Goal: Task Accomplishment & Management: Use online tool/utility

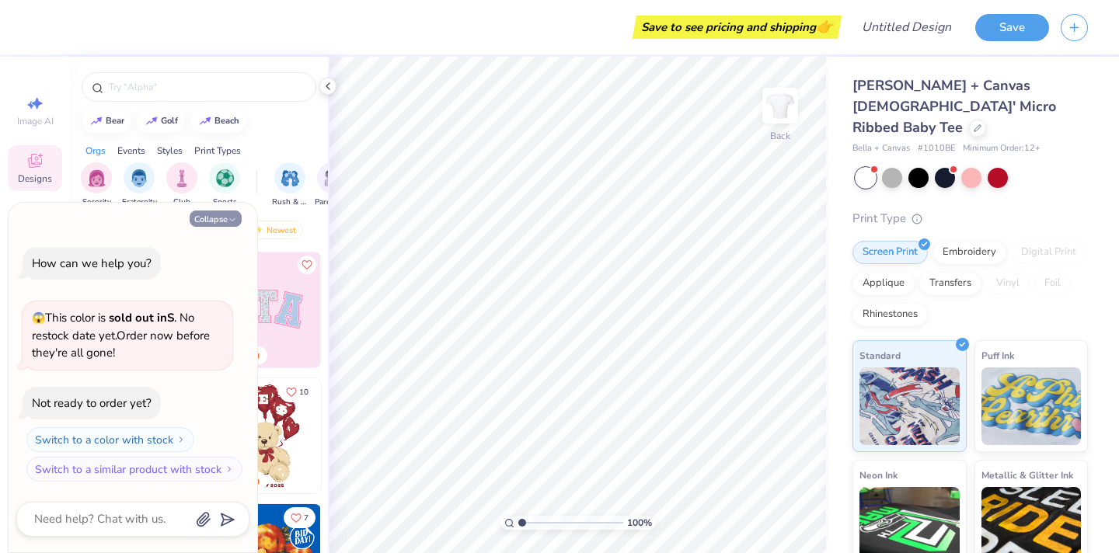
click at [227, 217] on button "Collapse" at bounding box center [216, 219] width 52 height 16
type textarea "x"
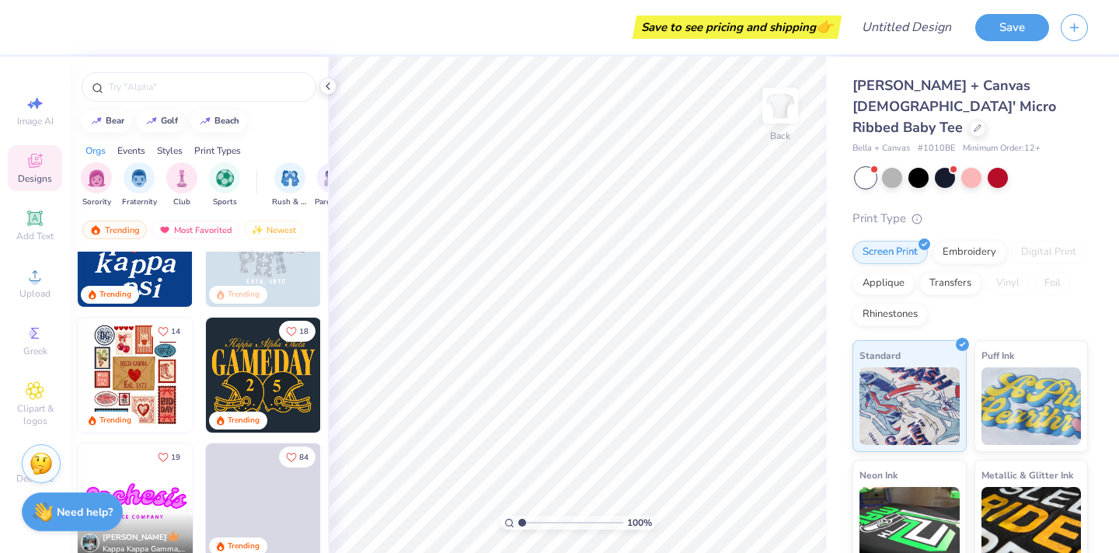
scroll to position [566, 0]
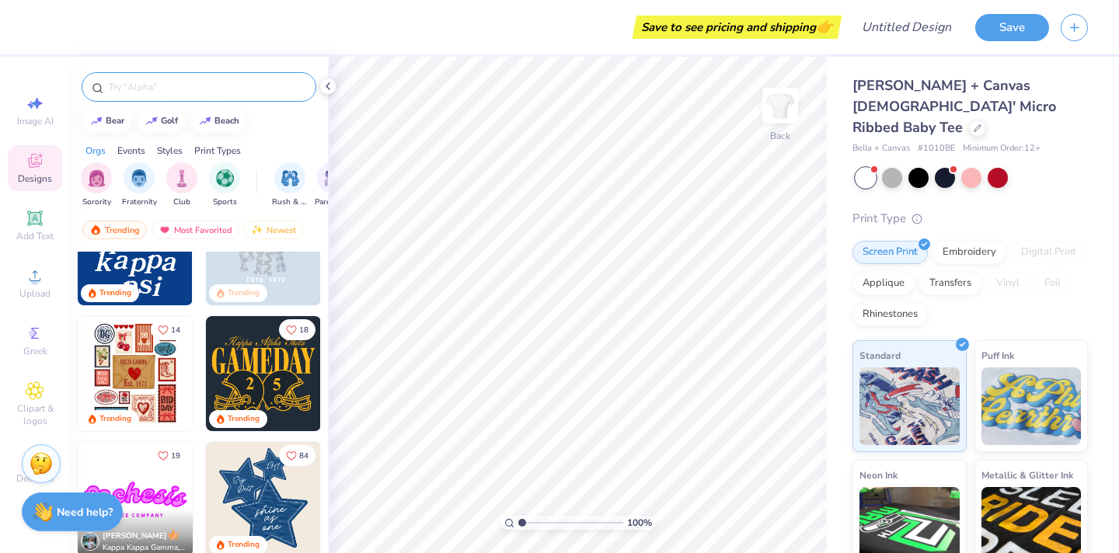
click at [204, 87] on input "text" at bounding box center [206, 87] width 199 height 16
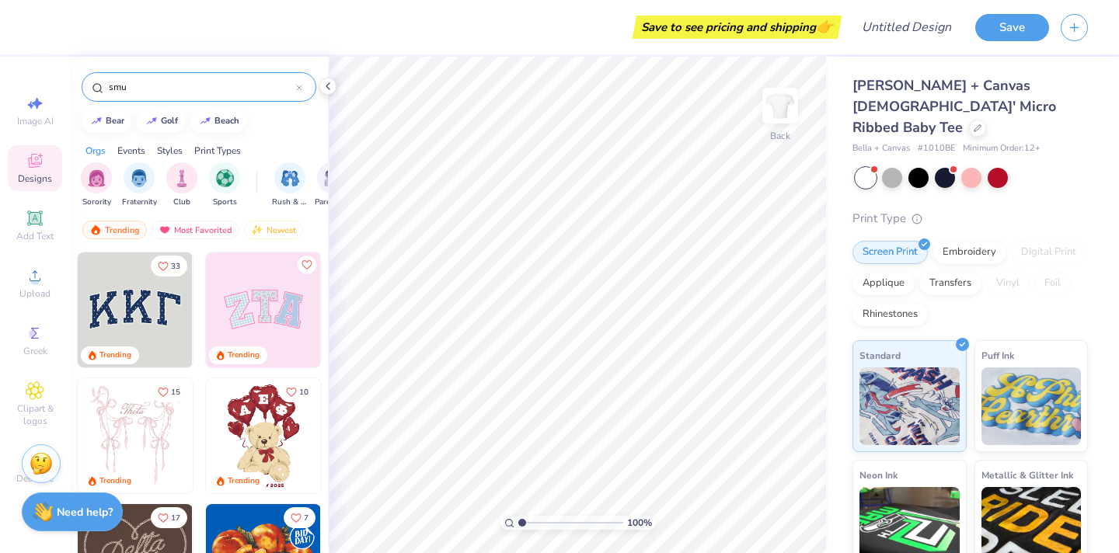
type input "smu"
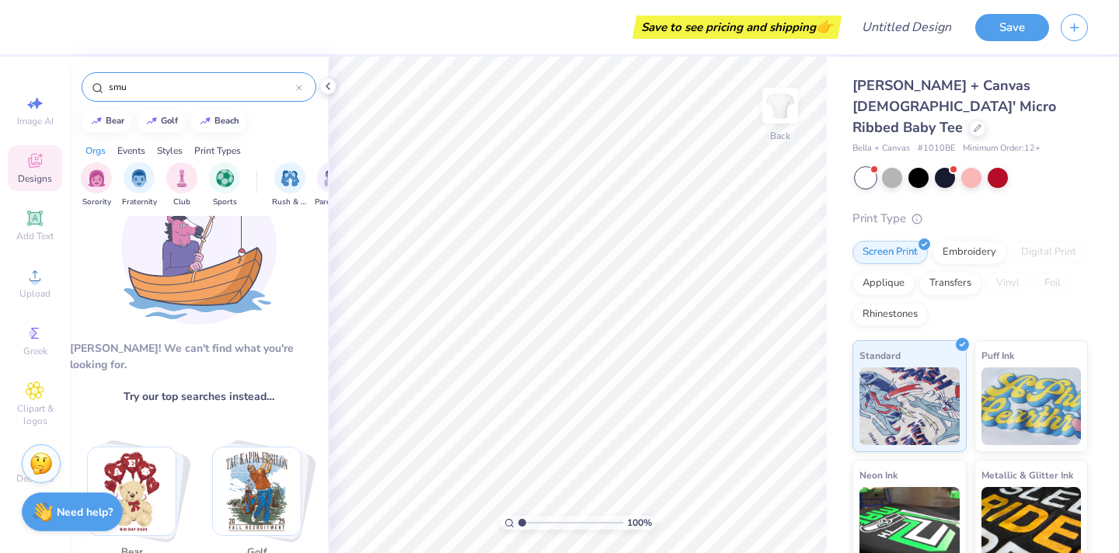
scroll to position [0, 0]
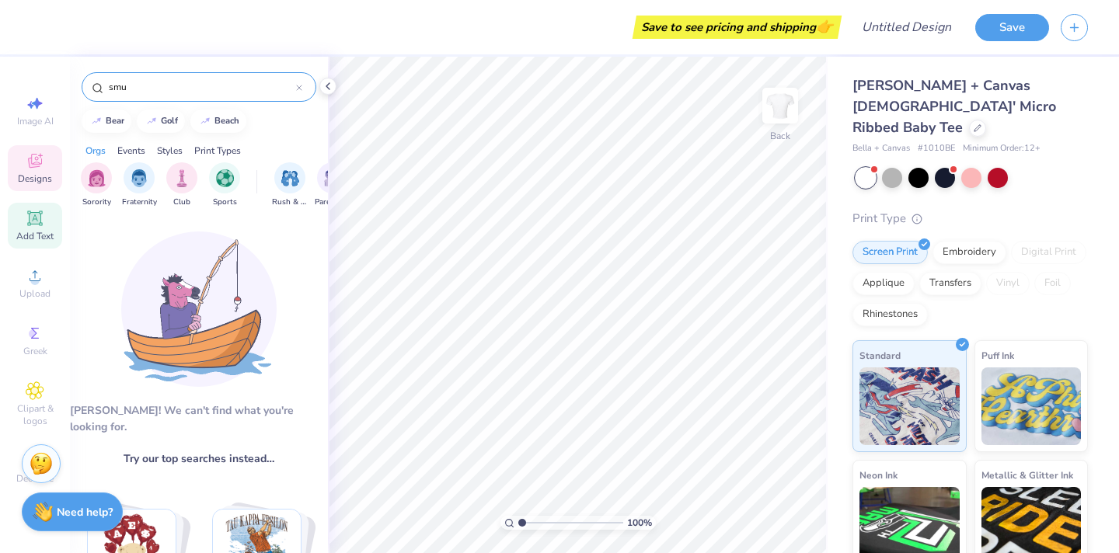
click at [35, 229] on div "Add Text" at bounding box center [35, 226] width 54 height 46
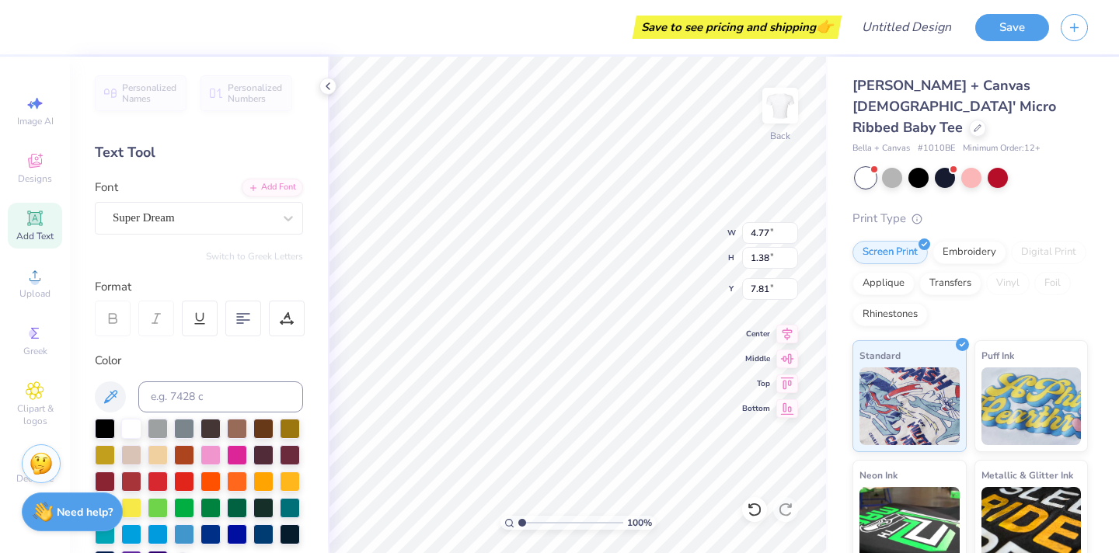
scroll to position [24, 0]
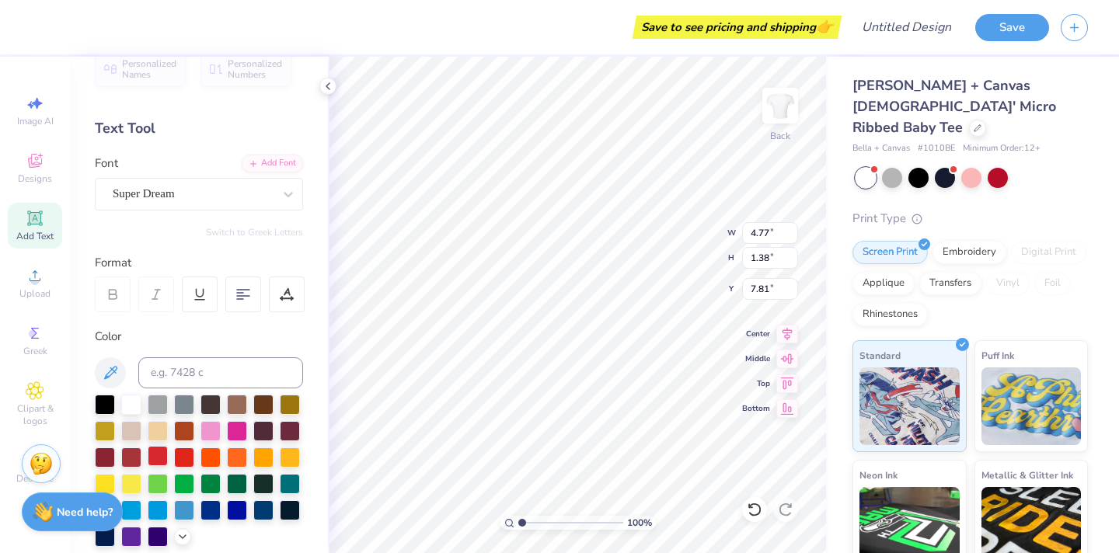
click at [155, 457] on div at bounding box center [158, 456] width 20 height 20
click at [134, 455] on div at bounding box center [131, 456] width 20 height 20
click at [158, 452] on div at bounding box center [158, 456] width 20 height 20
click at [132, 453] on div at bounding box center [131, 456] width 20 height 20
click at [233, 187] on div "Super Dream" at bounding box center [192, 194] width 163 height 24
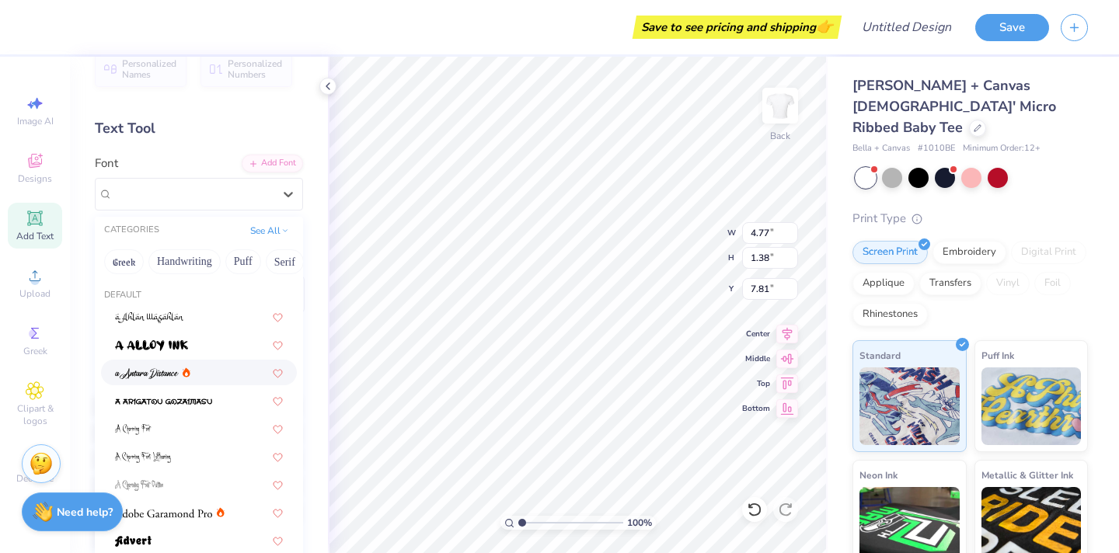
click at [225, 382] on div at bounding box center [199, 373] width 196 height 26
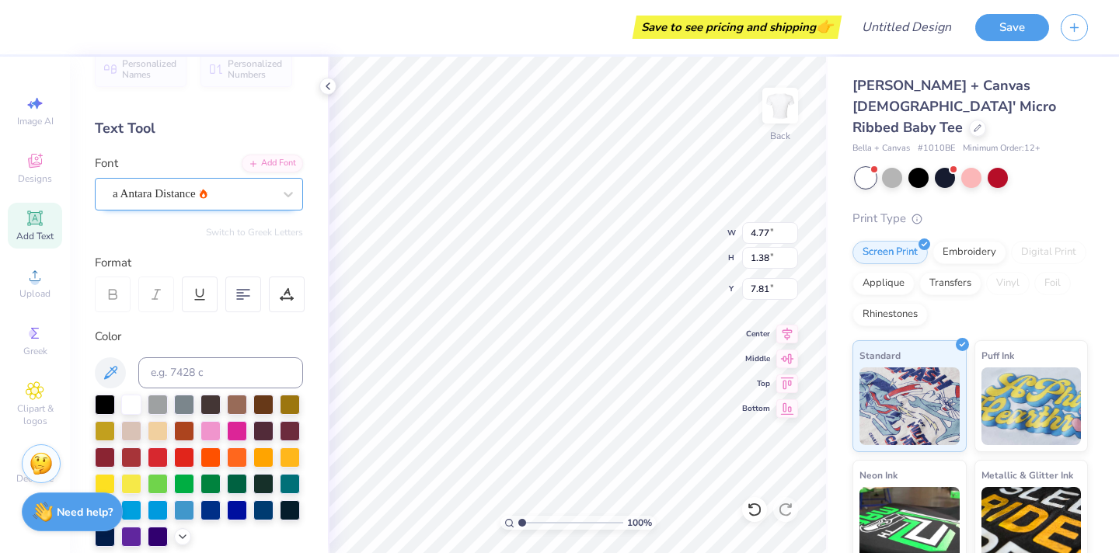
click at [213, 199] on div "a Antara Distance" at bounding box center [192, 194] width 163 height 24
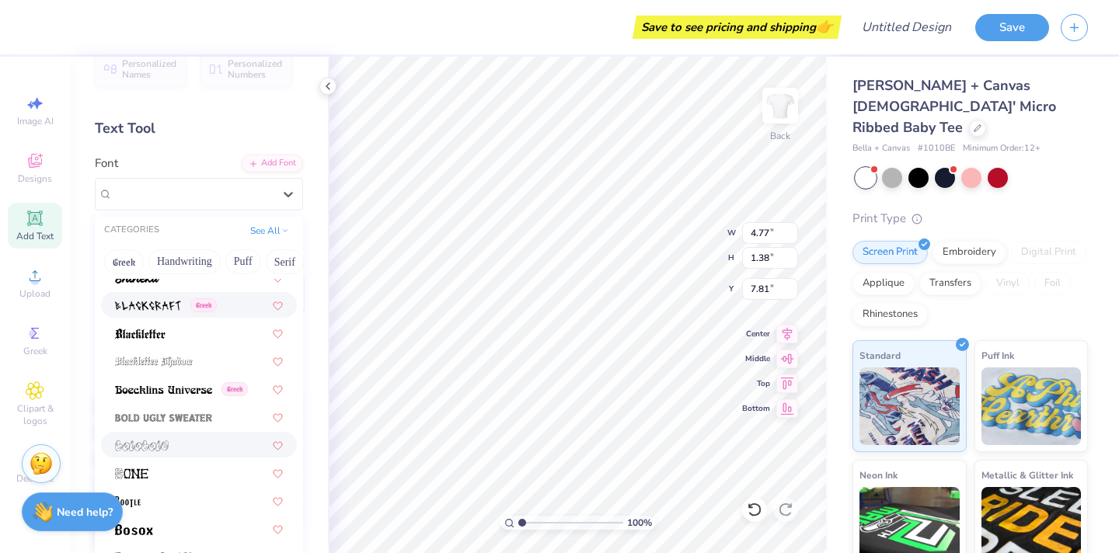
scroll to position [783, 0]
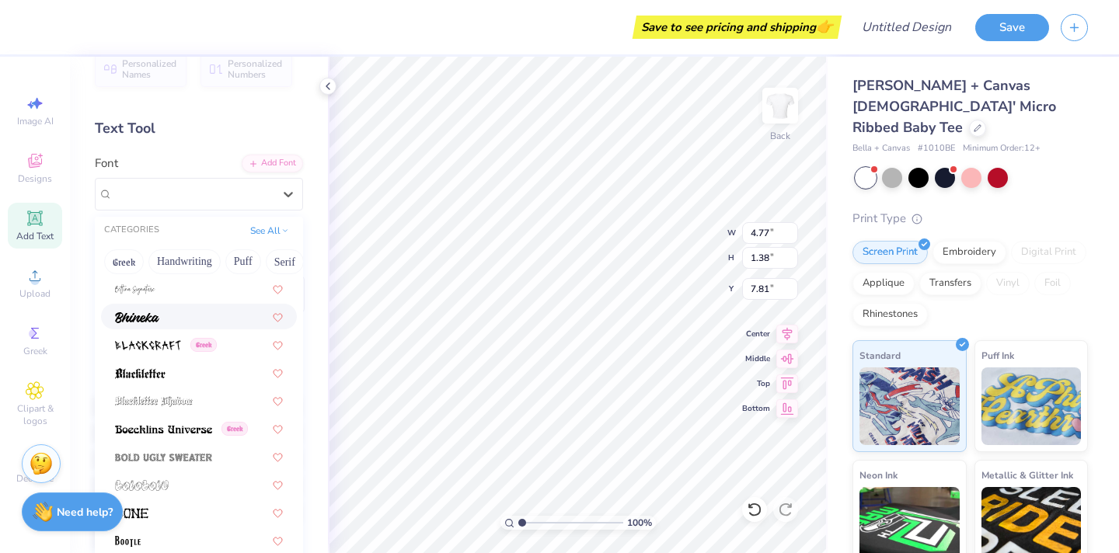
click at [185, 316] on div at bounding box center [199, 317] width 168 height 16
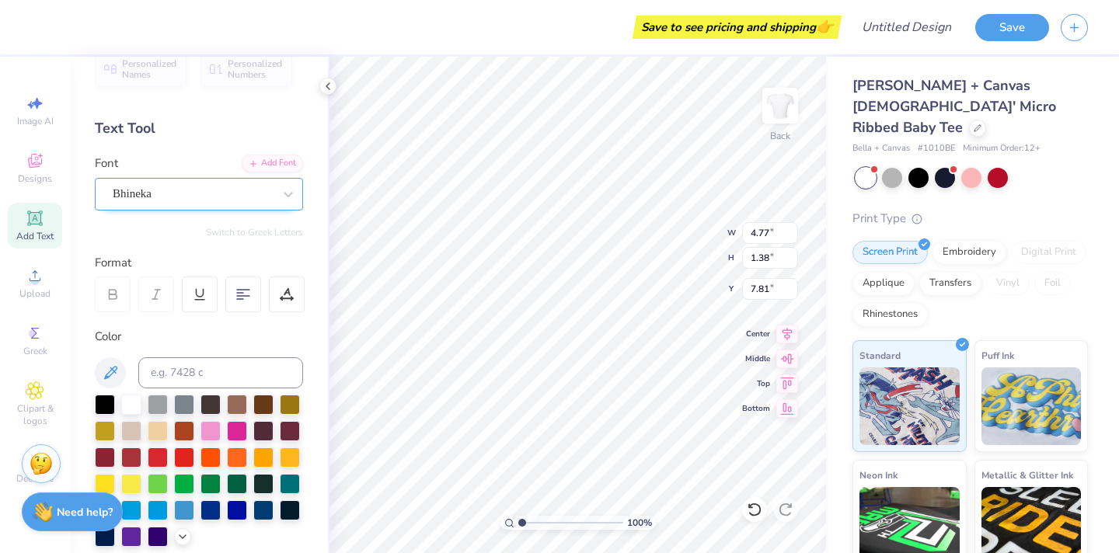
click at [222, 182] on div "Bhineka" at bounding box center [192, 194] width 163 height 24
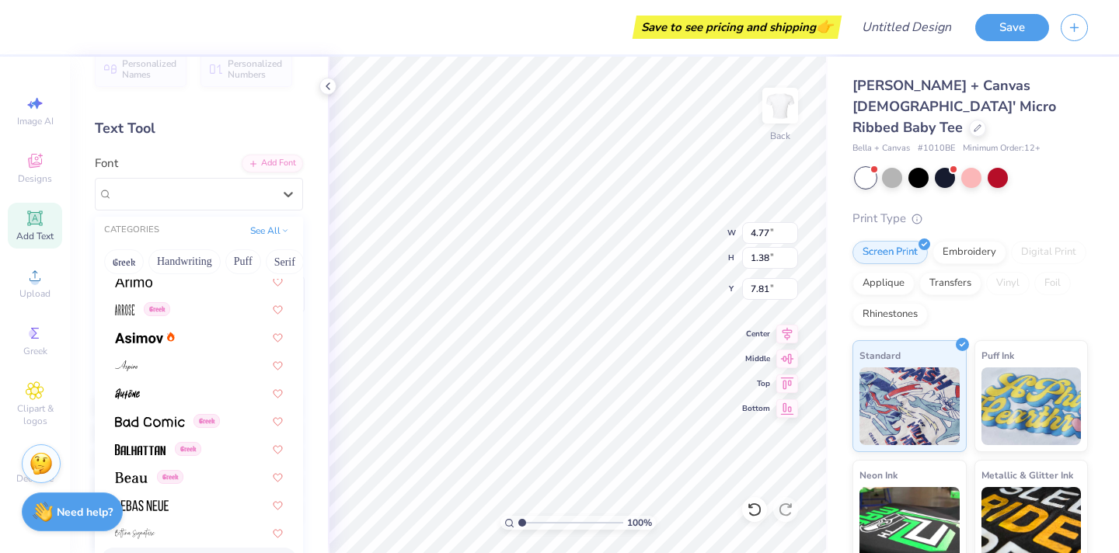
scroll to position [547, 0]
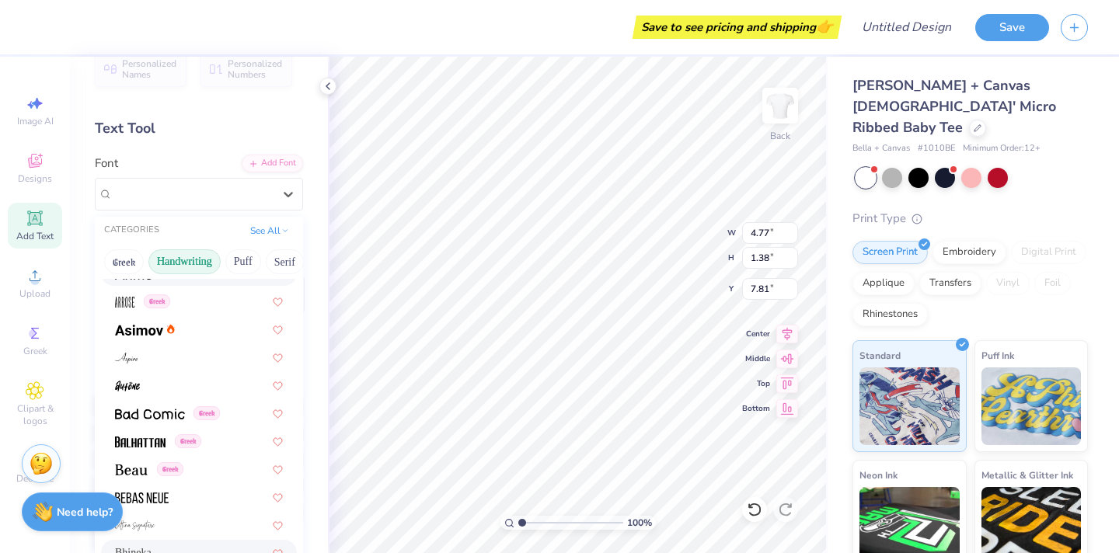
click at [185, 264] on button "Handwriting" at bounding box center [184, 261] width 72 height 25
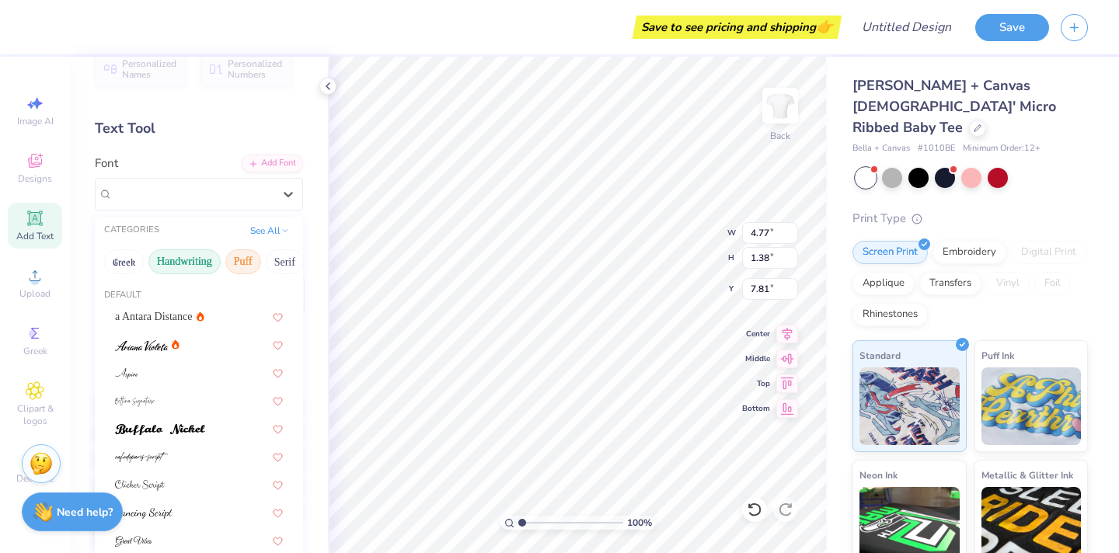
click at [239, 256] on button "Puff" at bounding box center [243, 261] width 36 height 25
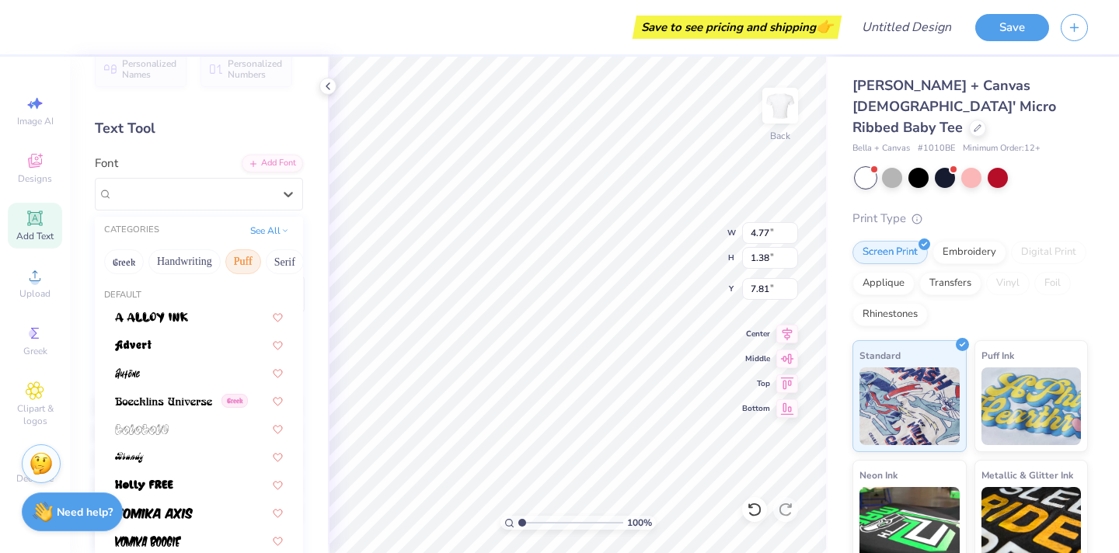
scroll to position [0, 32]
click at [251, 259] on button "Serif" at bounding box center [253, 261] width 38 height 25
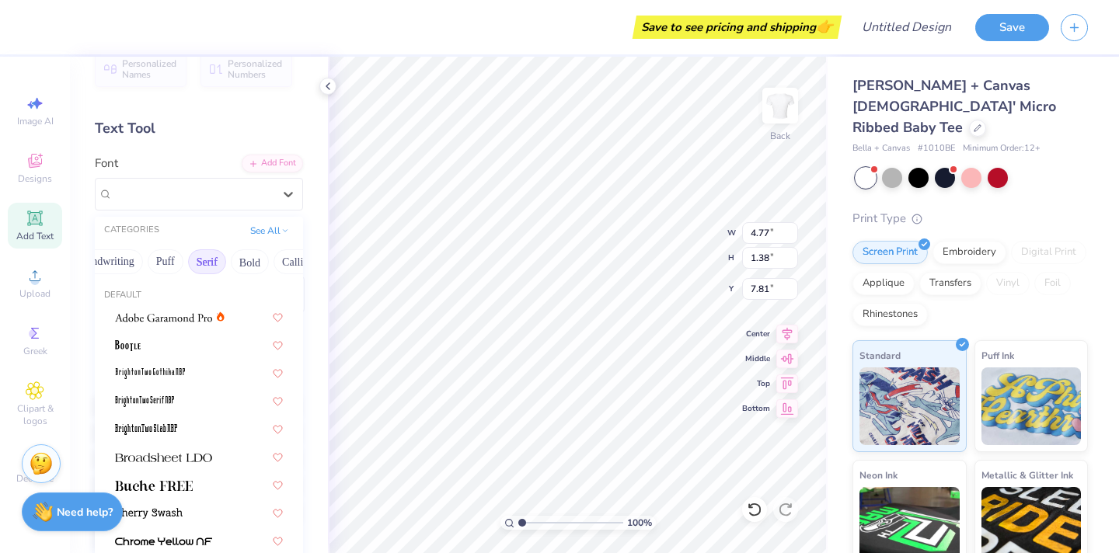
scroll to position [0, 82]
click at [194, 490] on div at bounding box center [199, 484] width 168 height 16
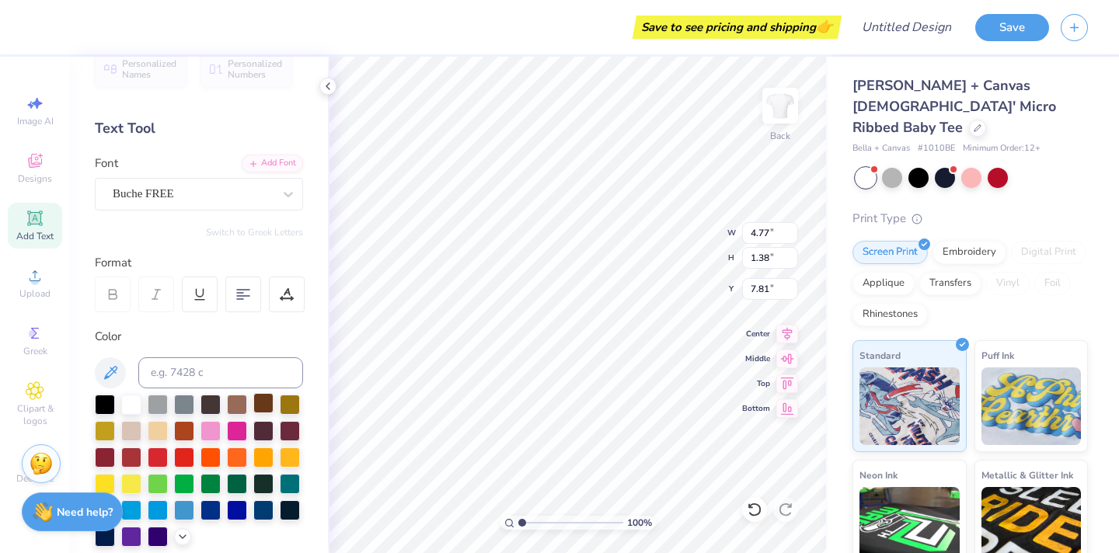
scroll to position [0, 0]
type textarea "T"
type textarea "SMU"
type input "2.79"
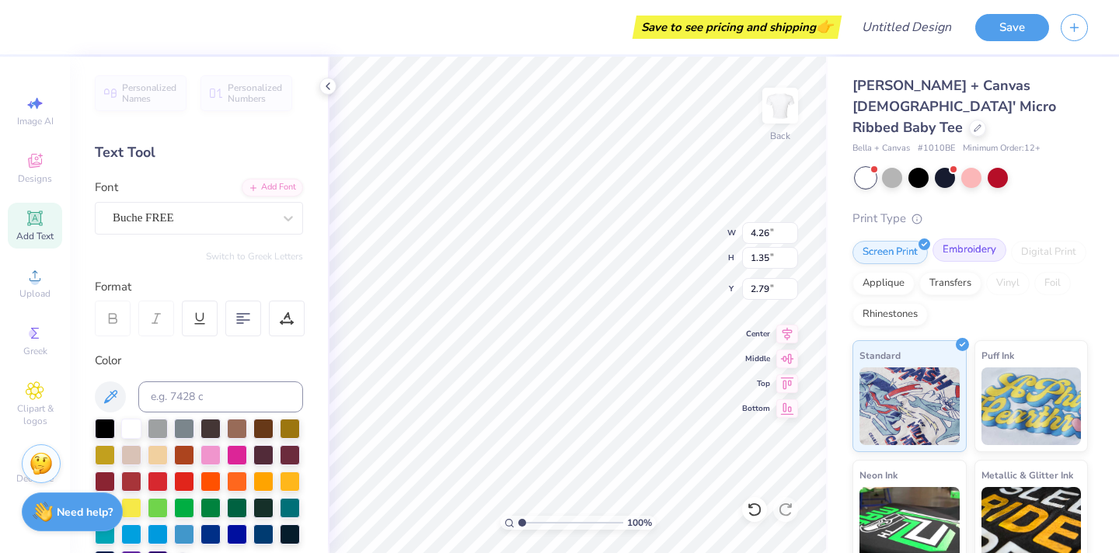
click at [968, 239] on div "Embroidery" at bounding box center [970, 250] width 74 height 23
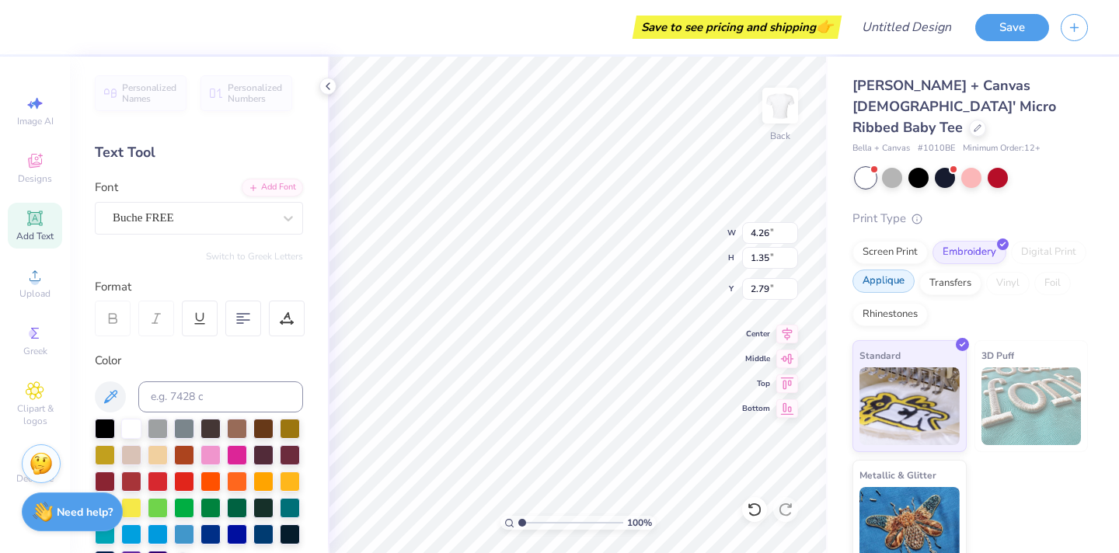
click at [894, 270] on div "Applique" at bounding box center [884, 281] width 62 height 23
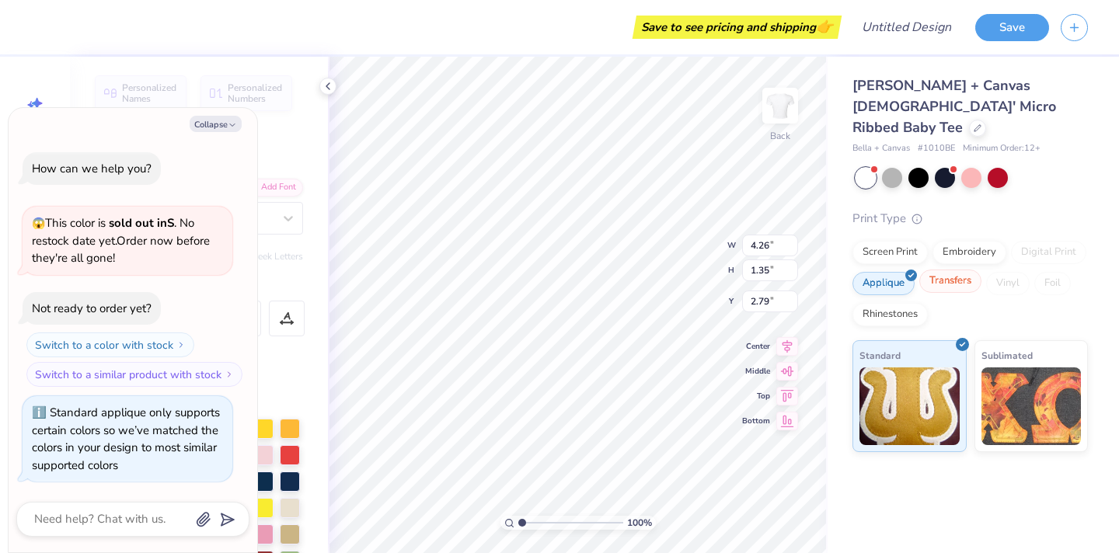
click at [937, 270] on div "Transfers" at bounding box center [950, 281] width 62 height 23
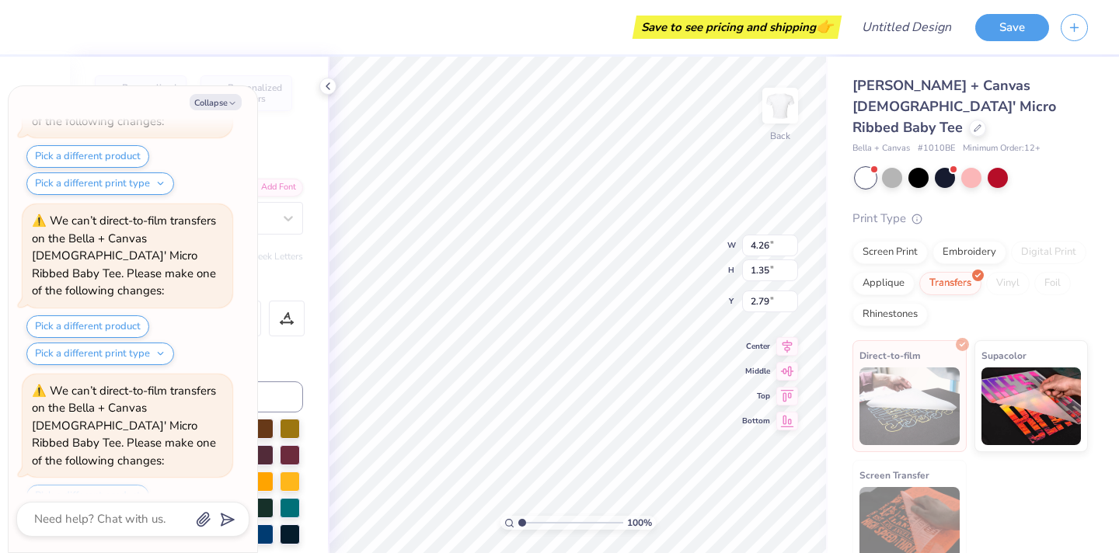
scroll to position [530, 0]
click at [902, 301] on div "Rhinestones" at bounding box center [890, 312] width 75 height 23
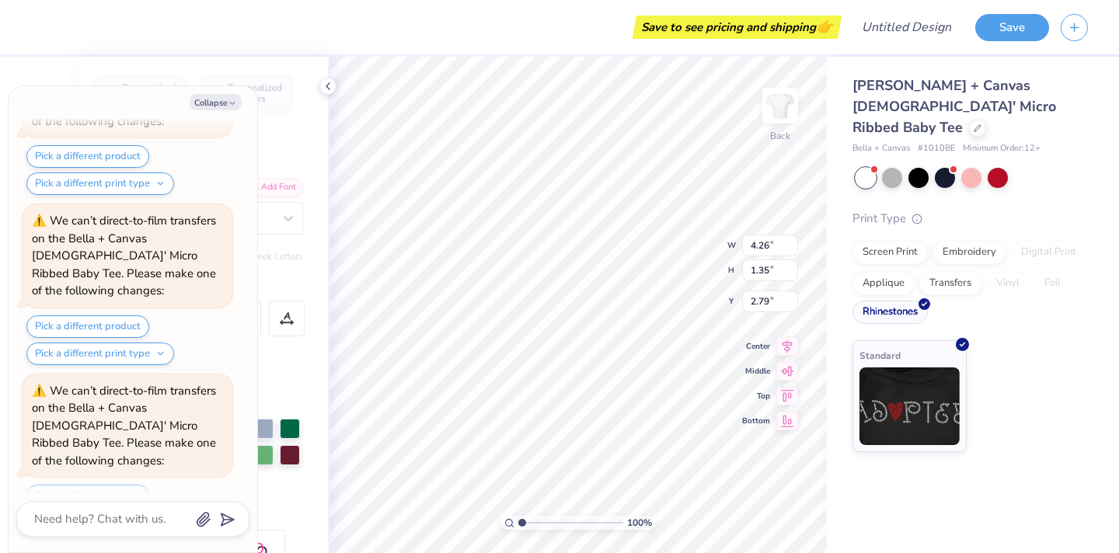
scroll to position [625, 0]
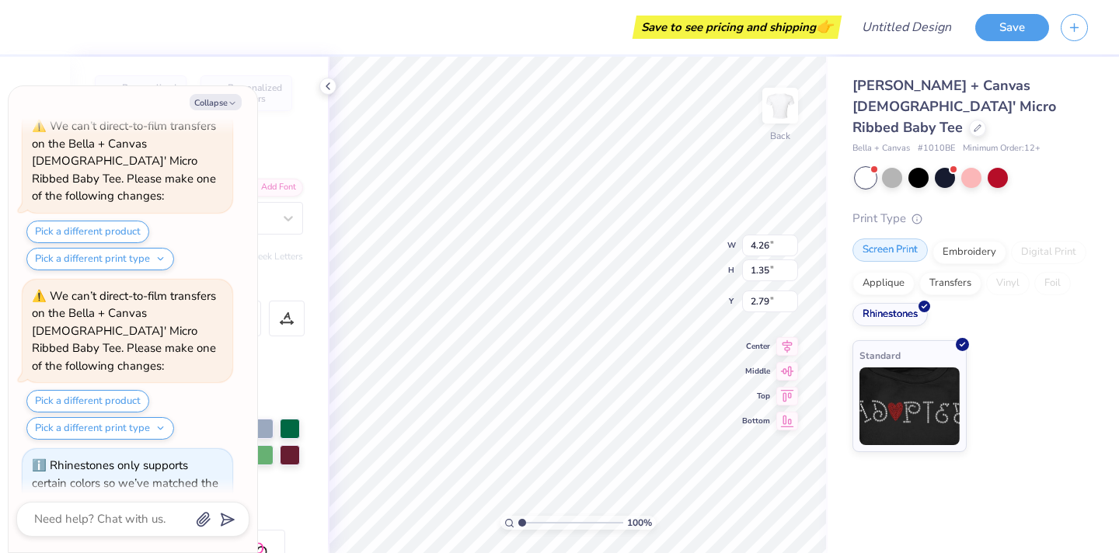
click at [888, 239] on div "Screen Print" at bounding box center [890, 250] width 75 height 23
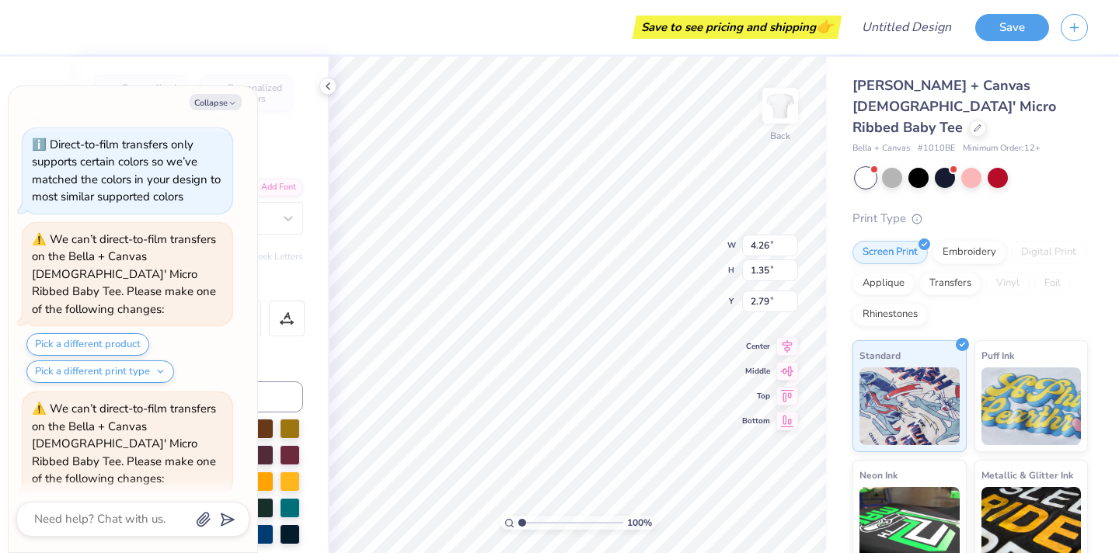
scroll to position [249, 0]
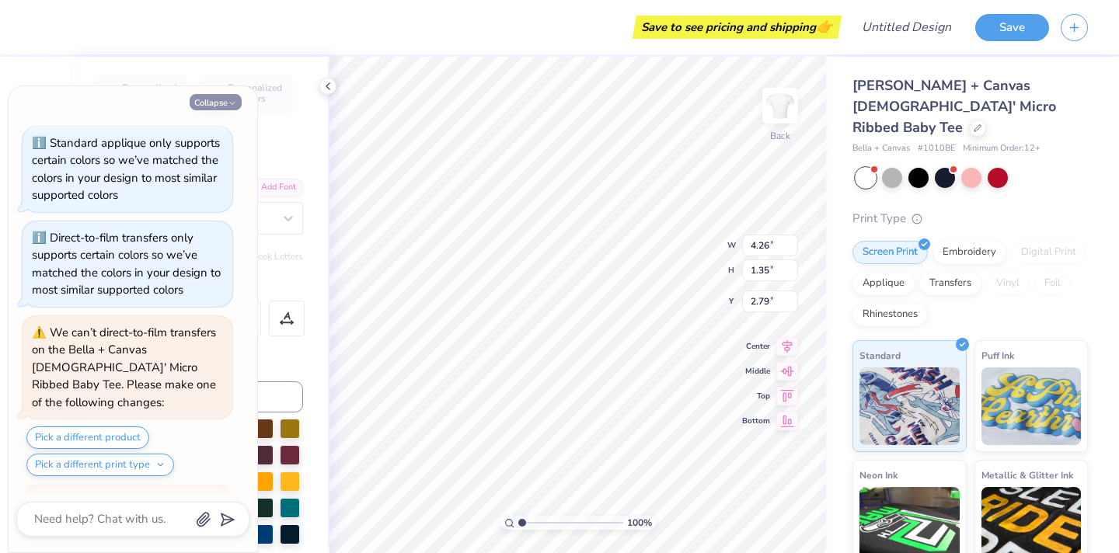
click at [223, 103] on button "Collapse" at bounding box center [216, 102] width 52 height 16
type textarea "x"
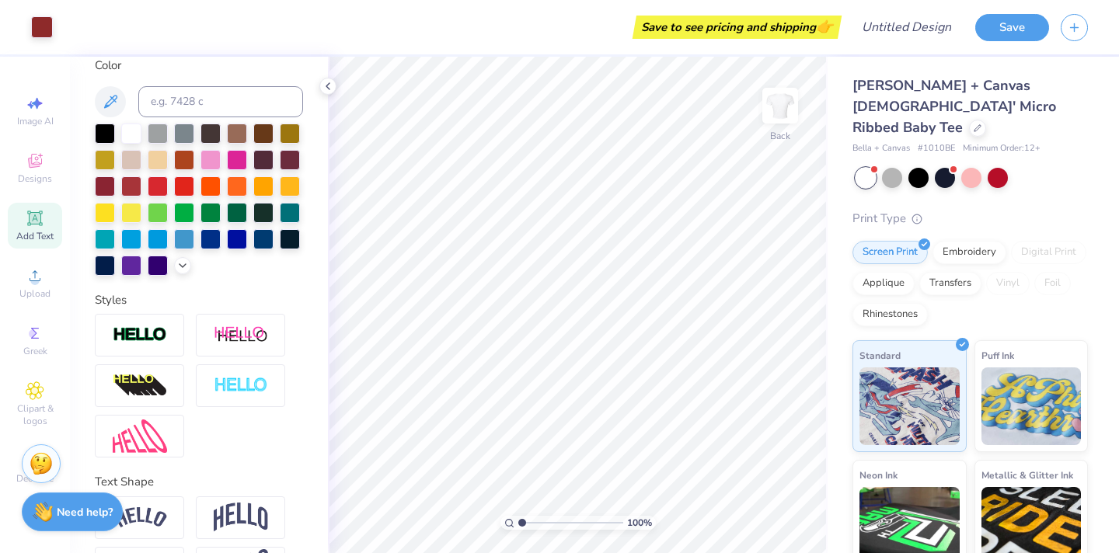
scroll to position [350, 0]
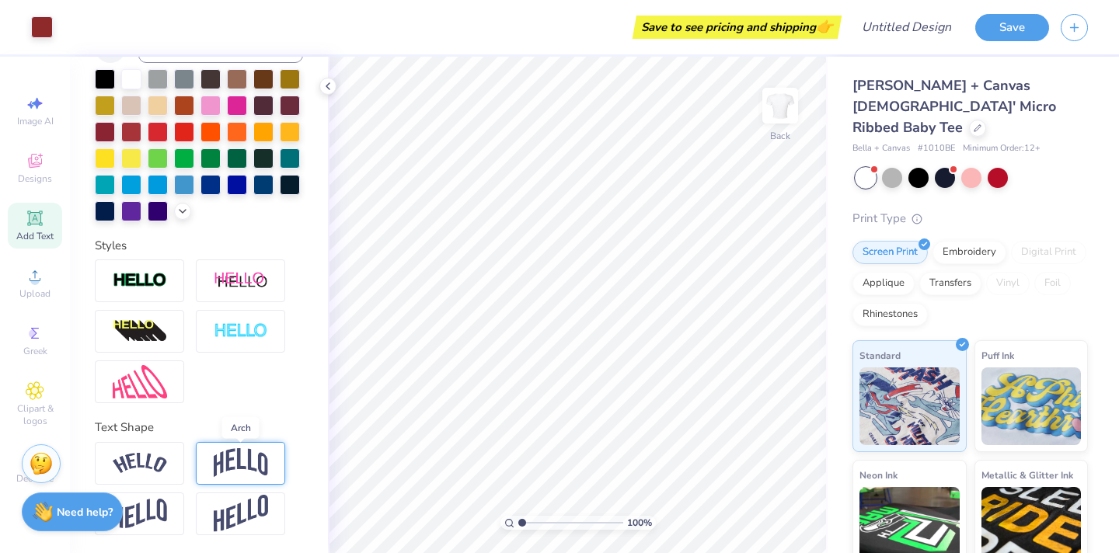
click at [235, 459] on img at bounding box center [241, 463] width 54 height 30
click at [147, 456] on img at bounding box center [140, 463] width 54 height 21
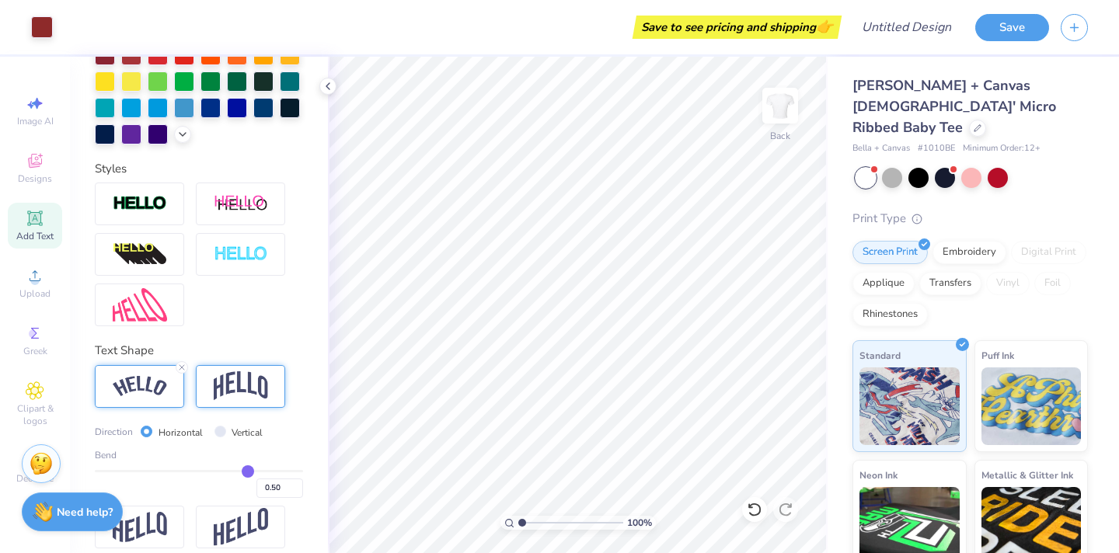
scroll to position [441, 0]
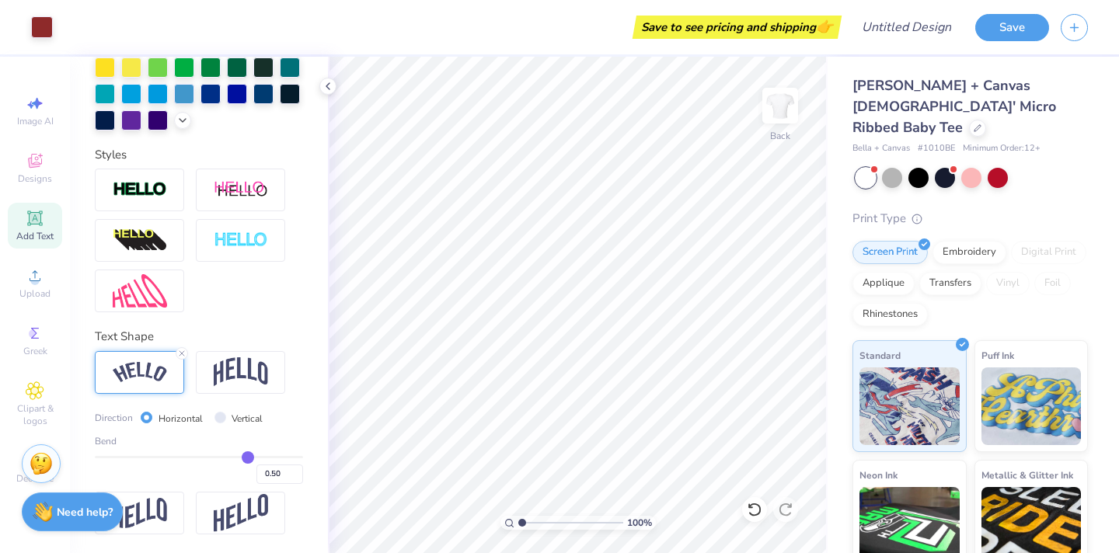
type input "0.51"
type input "0.5"
type input "0.50"
type input "0.49"
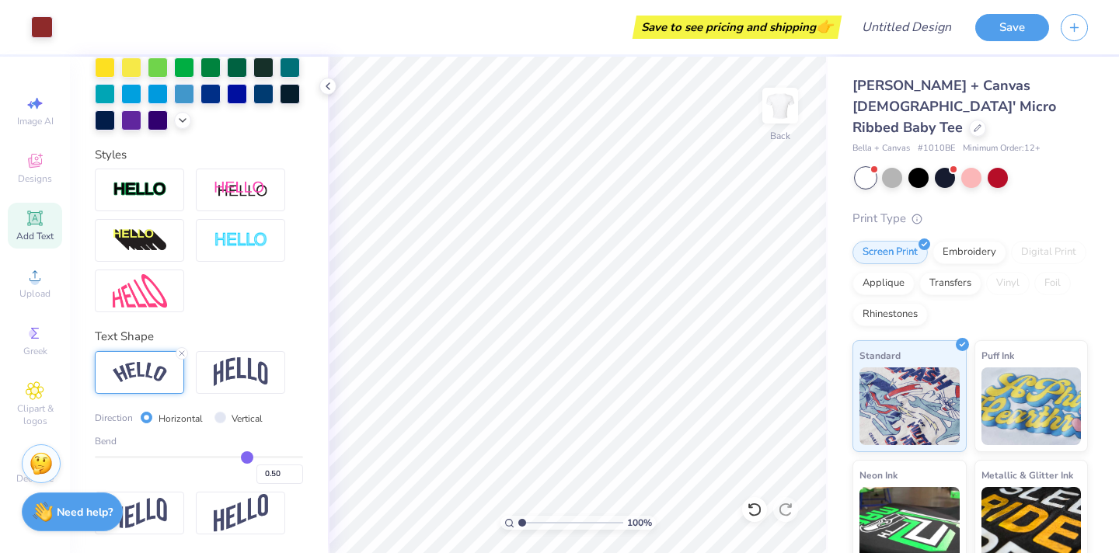
type input "0.49"
type input "0.48"
type input "0.47"
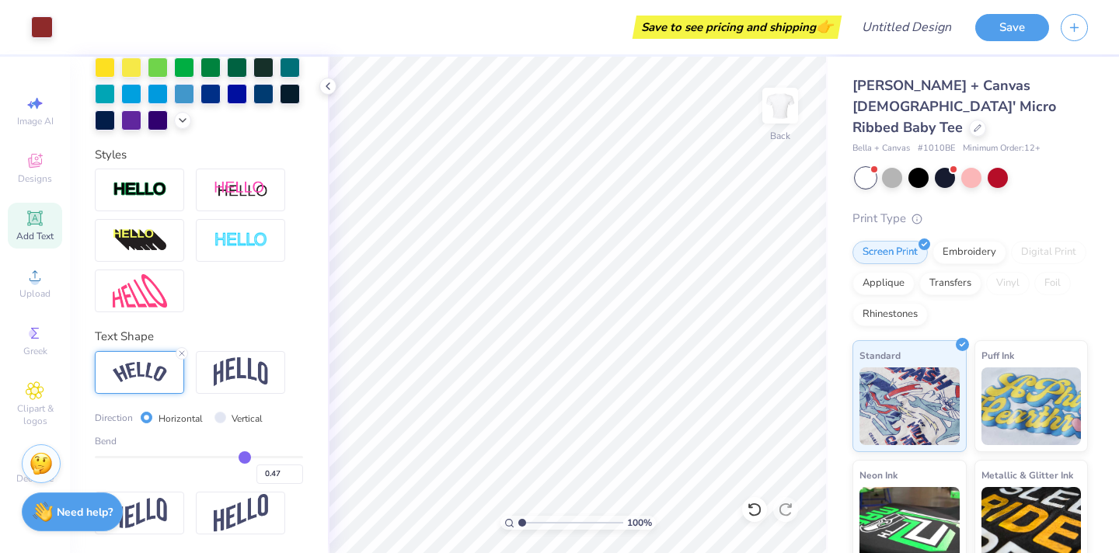
type input "0.46"
type input "0.45"
type input "0.44"
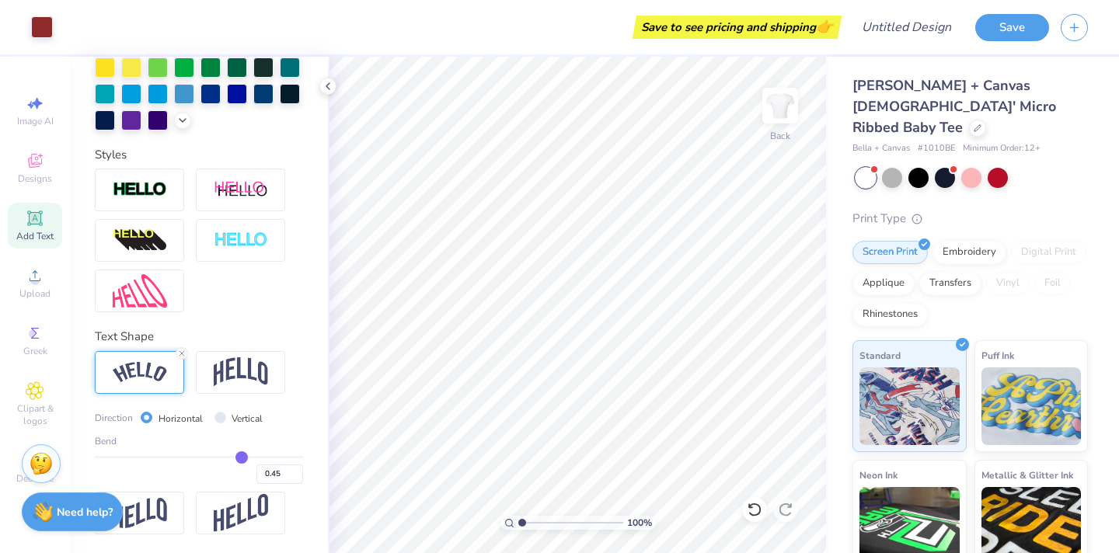
type input "0.44"
type input "0.43"
type input "0.42"
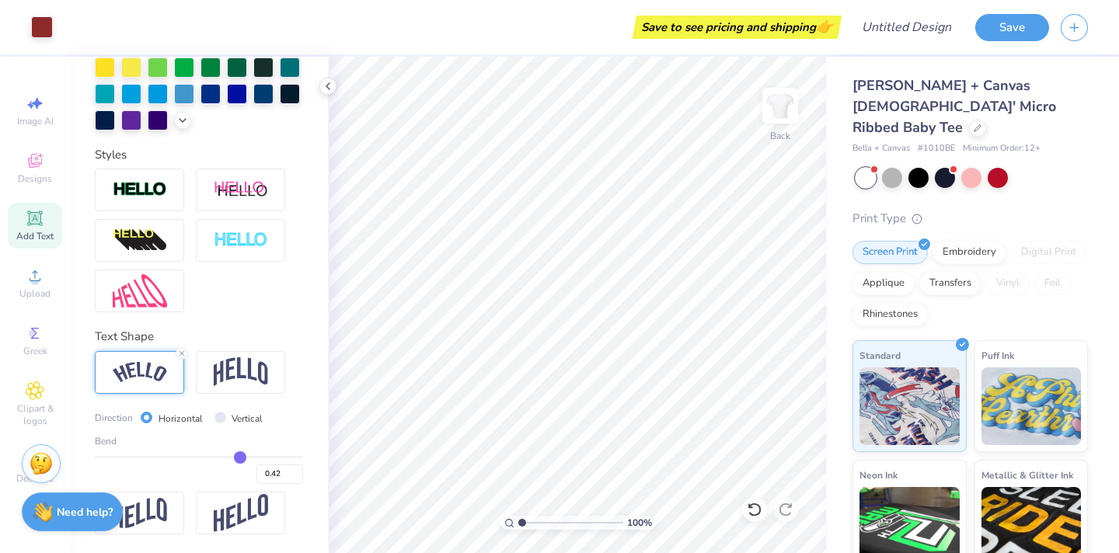
type input "0.41"
type input "0.4"
type input "0.40"
type input "0.39"
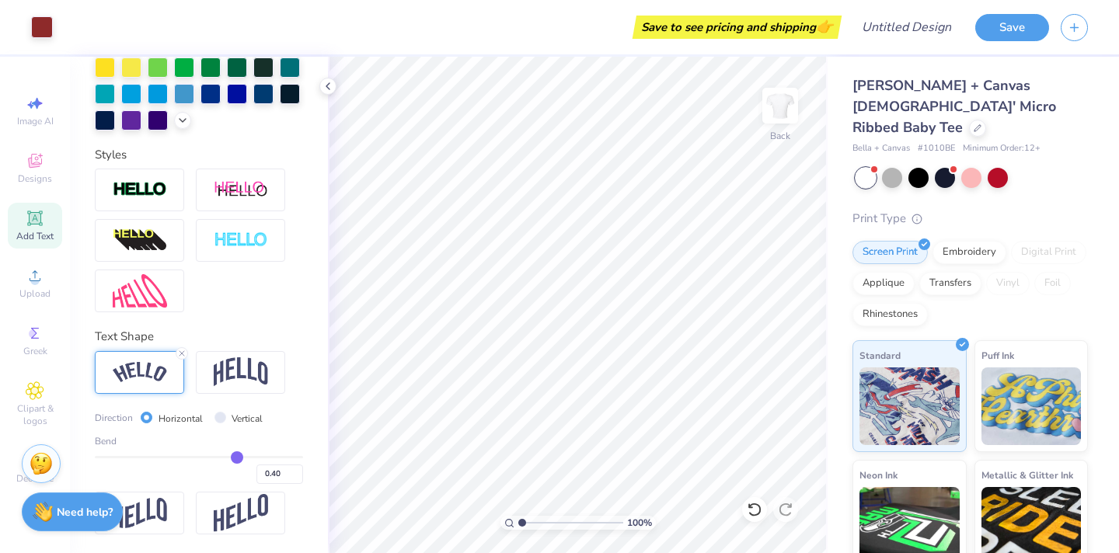
type input "0.39"
type input "0.38"
type input "0.37"
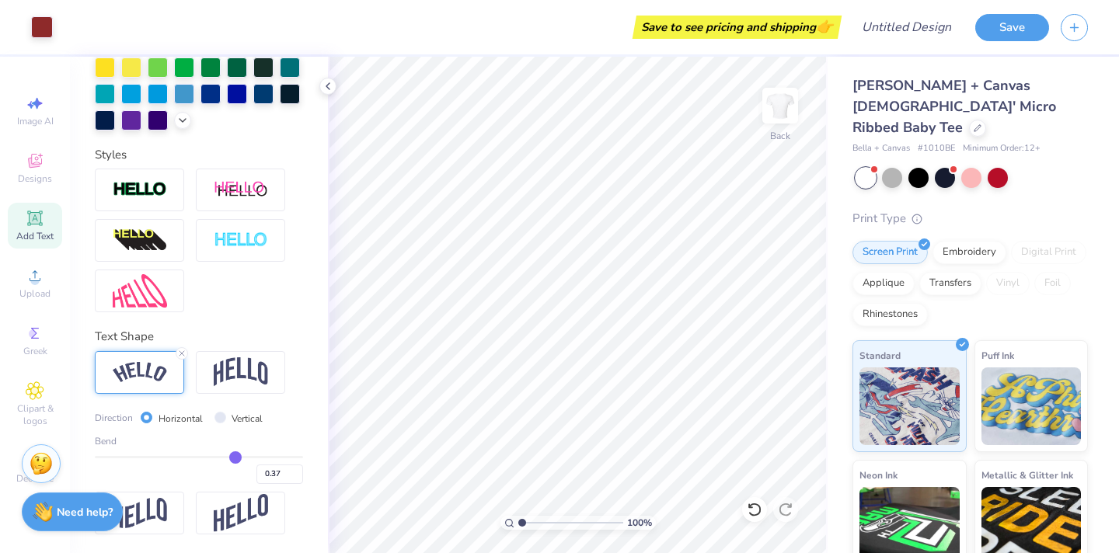
type input "0.36"
type input "0.35"
type input "0.34"
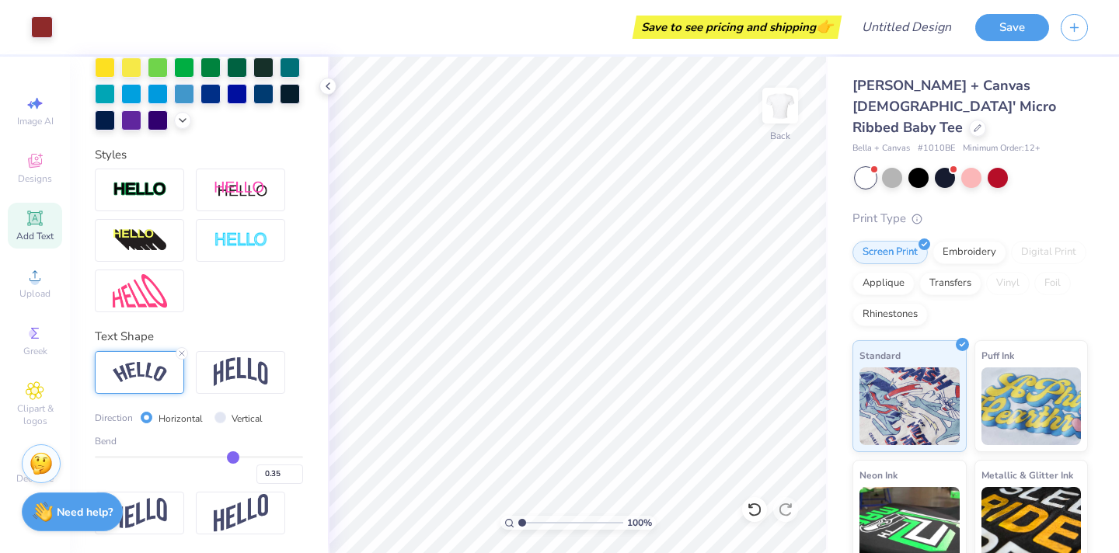
type input "0.34"
type input "0.33"
type input "0.32"
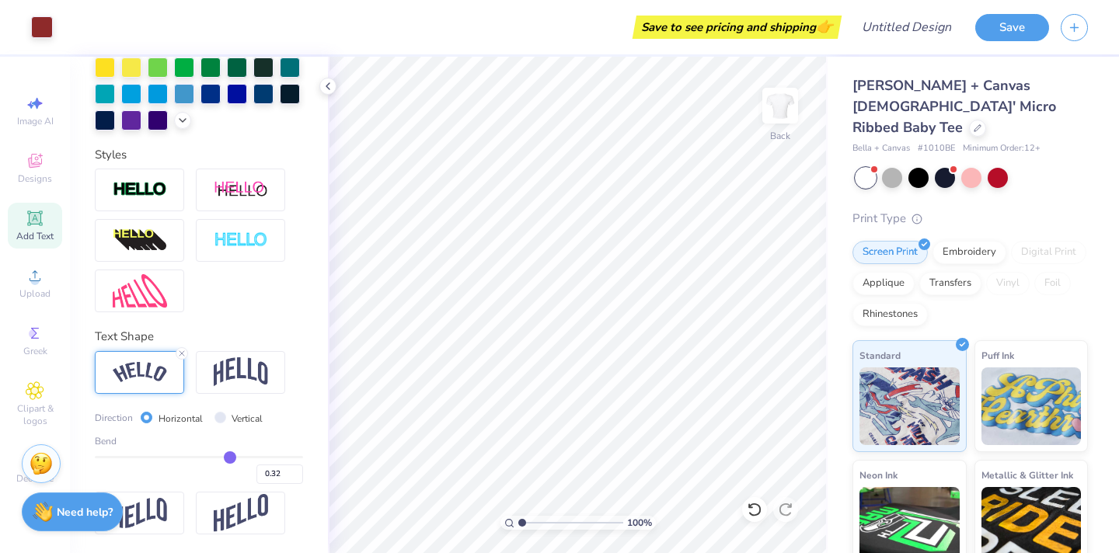
type input "0.3"
type input "0.30"
type input "0.29"
type input "0.28"
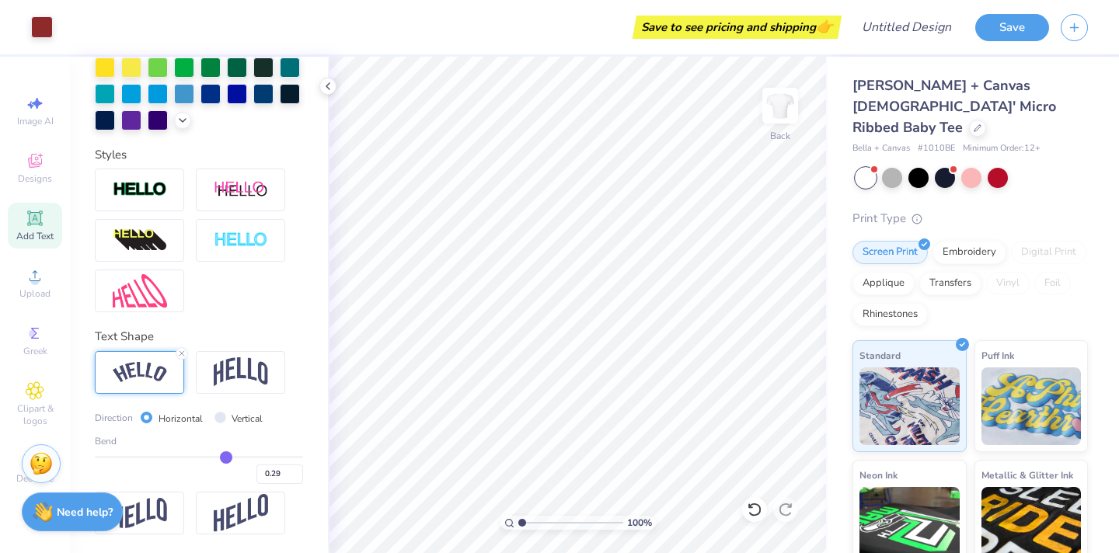
type input "0.28"
type input "0.27"
type input "0.26"
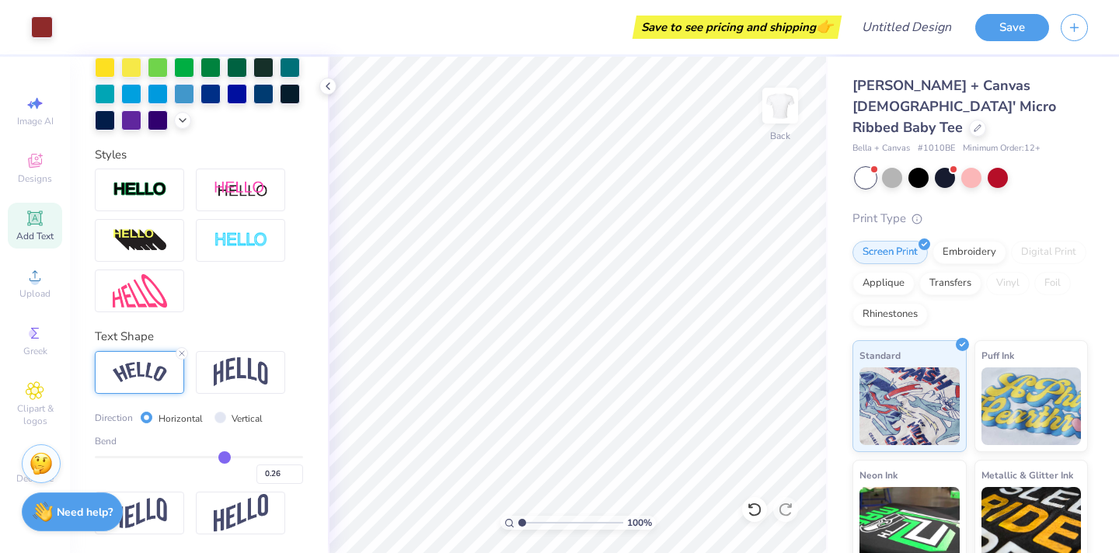
type input "0.25"
type input "0.24"
type input "0.23"
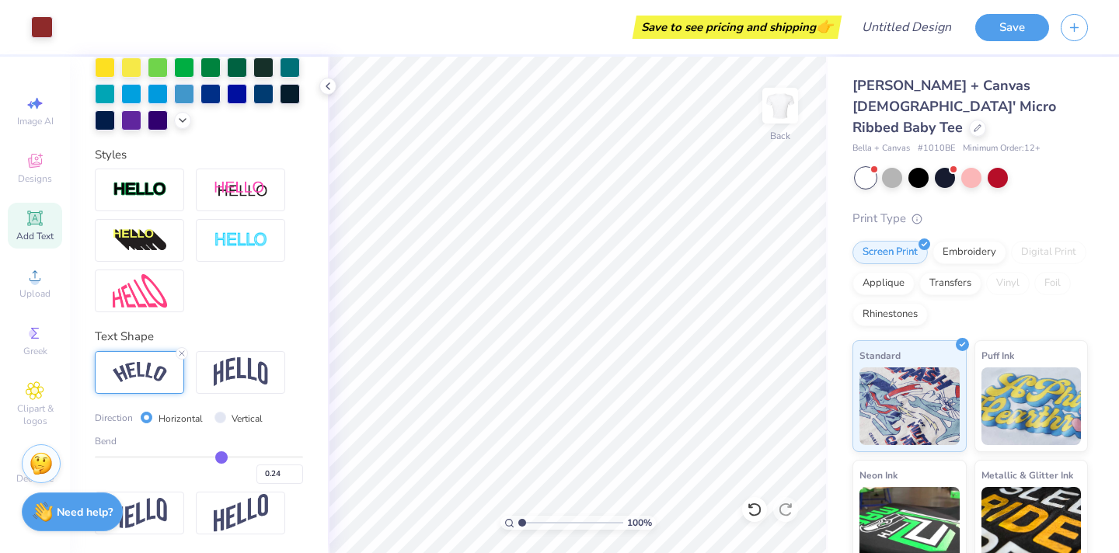
type input "0.23"
type input "0.22"
type input "0.21"
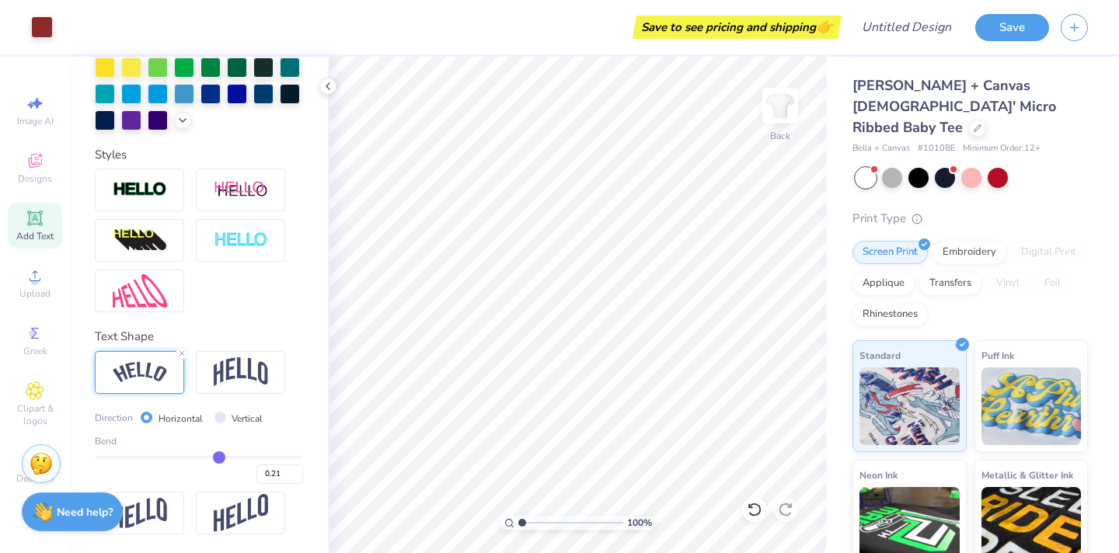
type input "0.2"
type input "0.20"
type input "0.19"
type input "0.18"
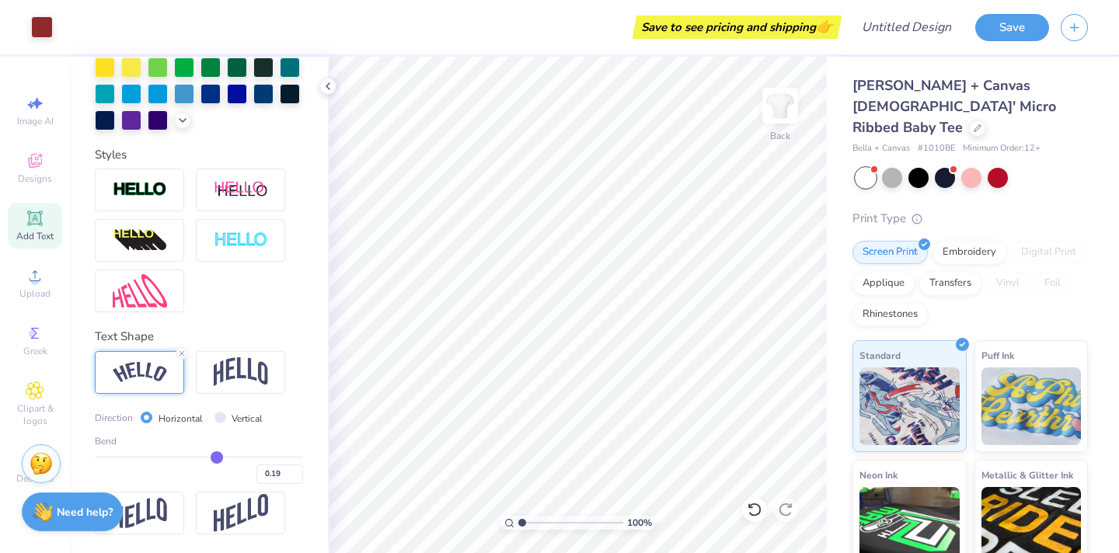
type input "0.18"
type input "0.17"
type input "0.16"
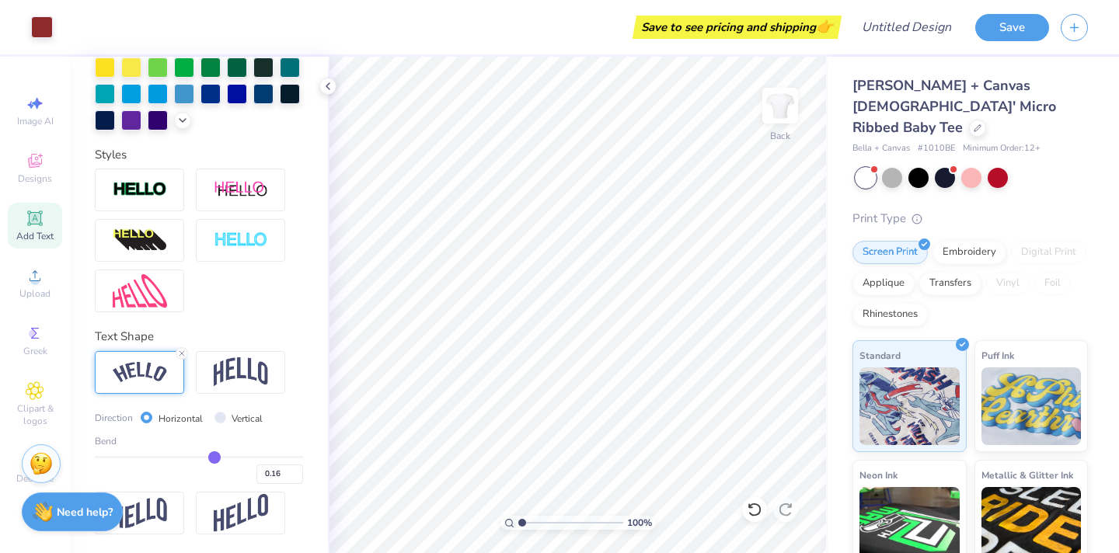
type input "0.15"
type input "0.13"
type input "0.12"
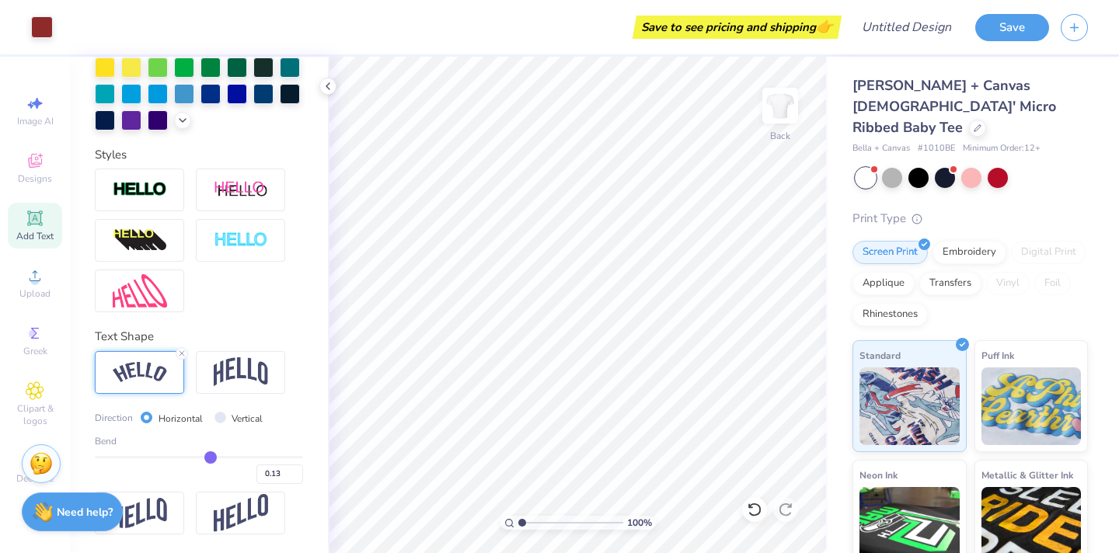
type input "0.12"
type input "0.09"
type input "0.07"
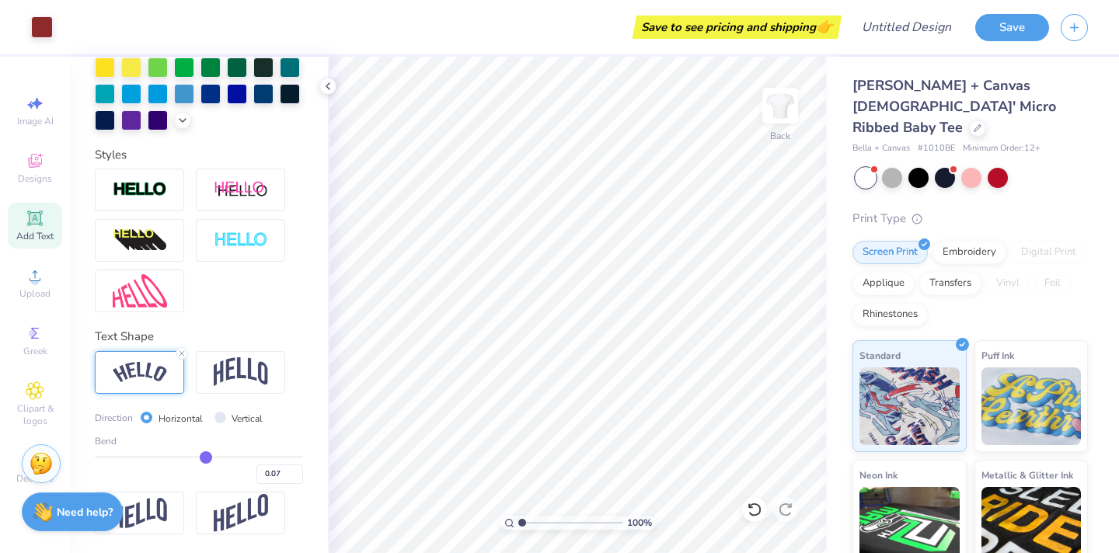
type input "0.04"
type input "0.02"
type input "0"
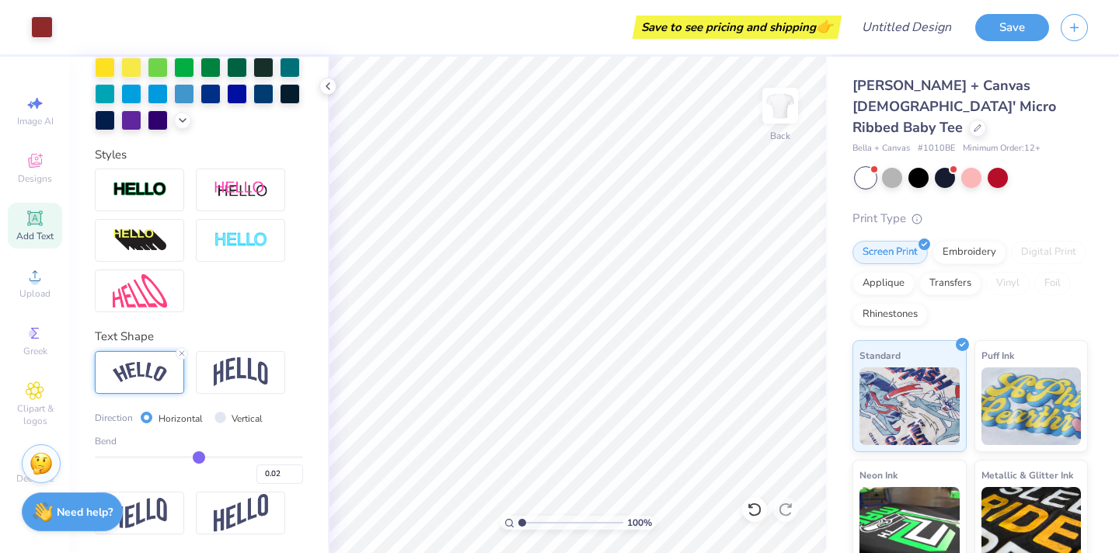
type input "0.00"
type input "-0.02"
type input "-0.04"
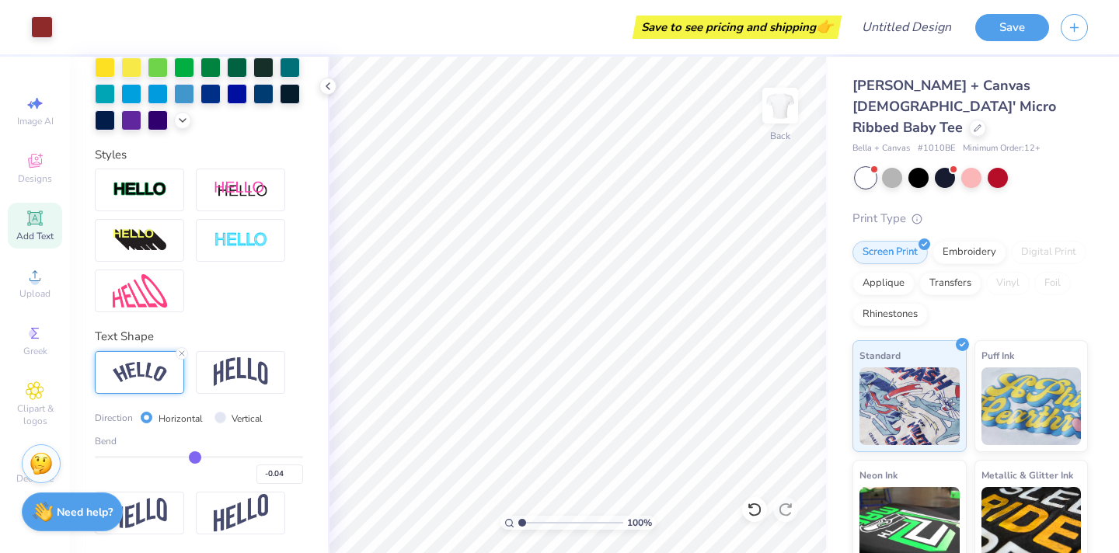
type input "-0.06"
type input "-0.09"
type input "-0.11"
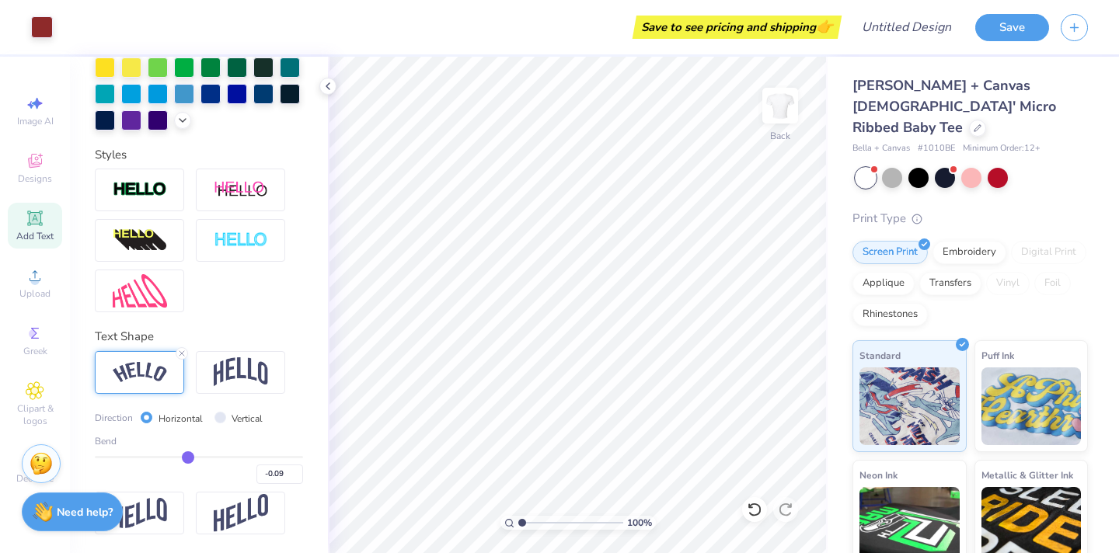
type input "-0.11"
type input "-0.13"
type input "-0.15"
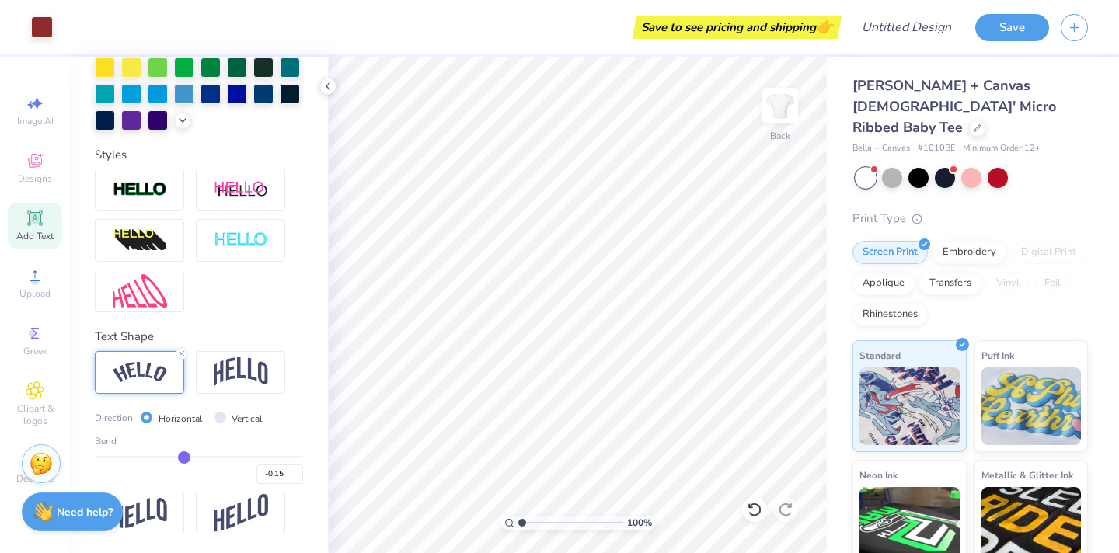
type input "-0.17"
type input "-0.19"
type input "-0.21"
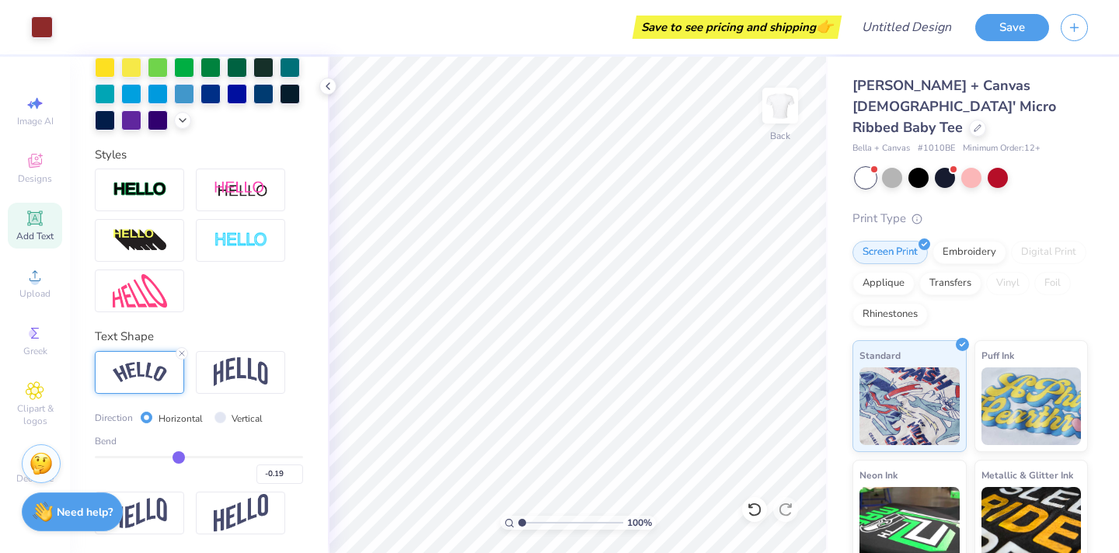
type input "-0.21"
type input "-0.22"
type input "-0.24"
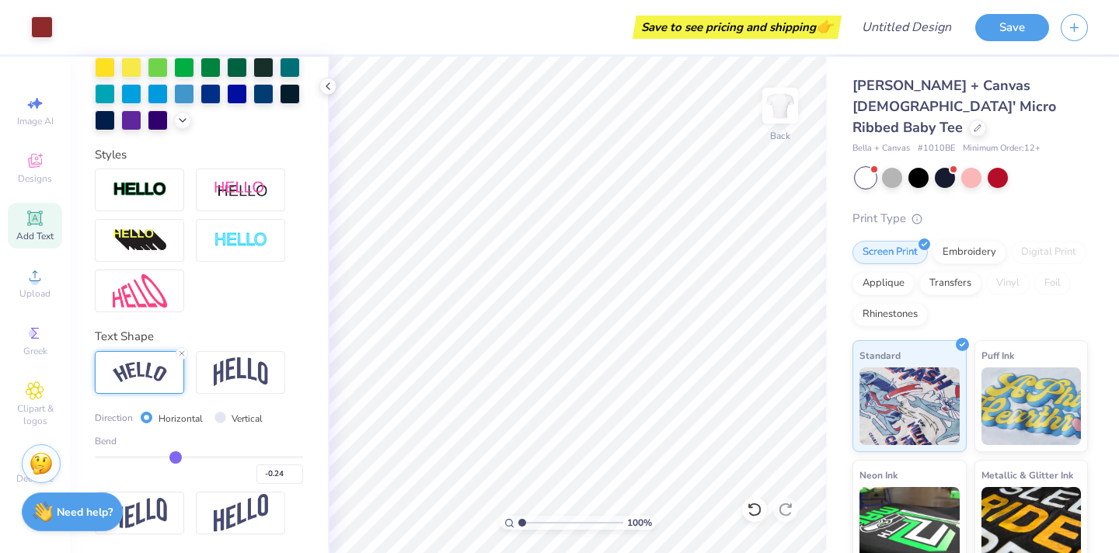
type input "-0.25"
type input "-0.27"
type input "-0.28"
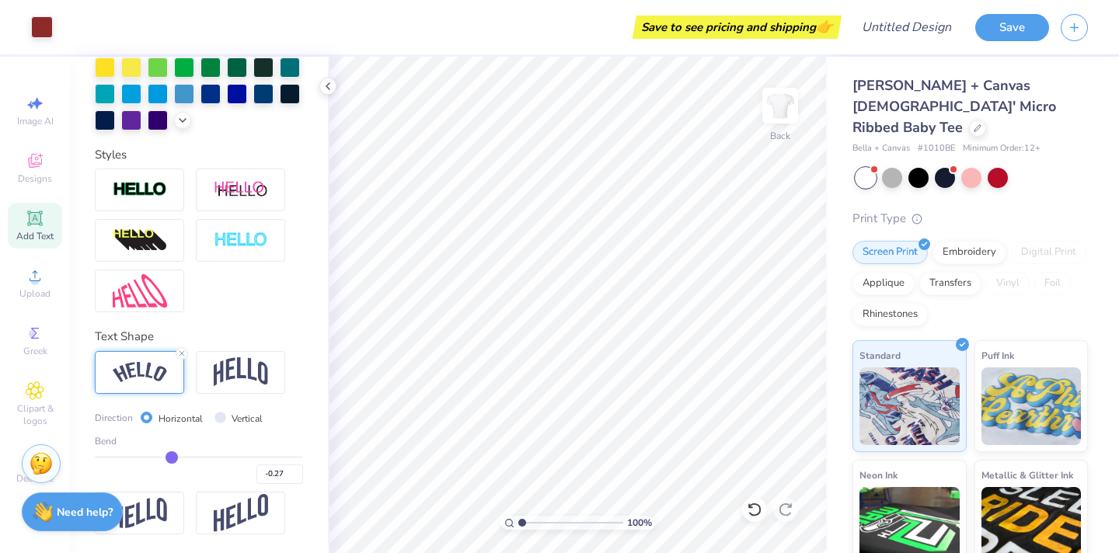
type input "-0.28"
type input "-0.29"
type input "-0.3"
type input "-0.30"
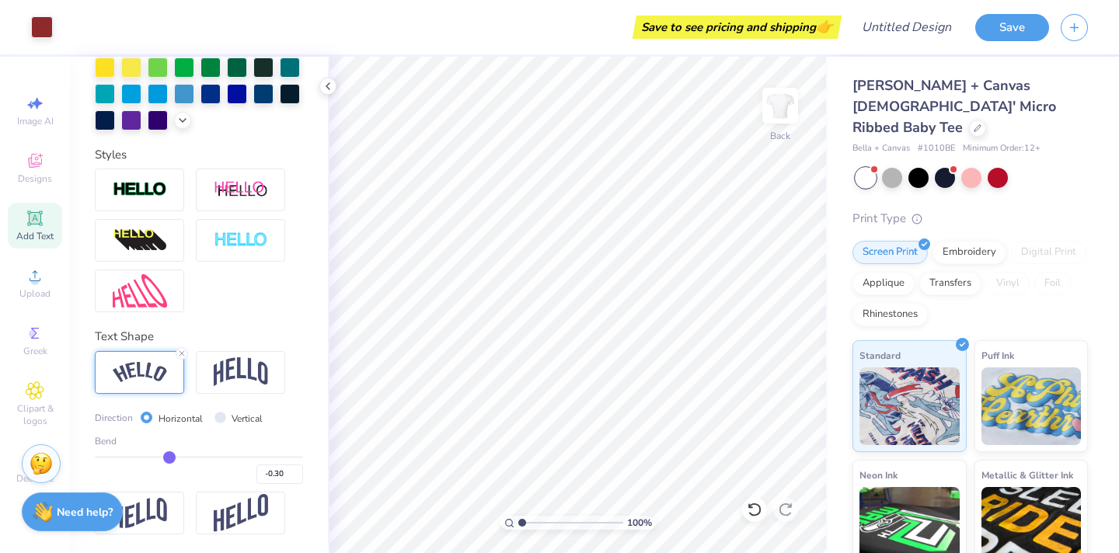
type input "-0.31"
type input "-0.3"
type input "-0.30"
type input "-0.29"
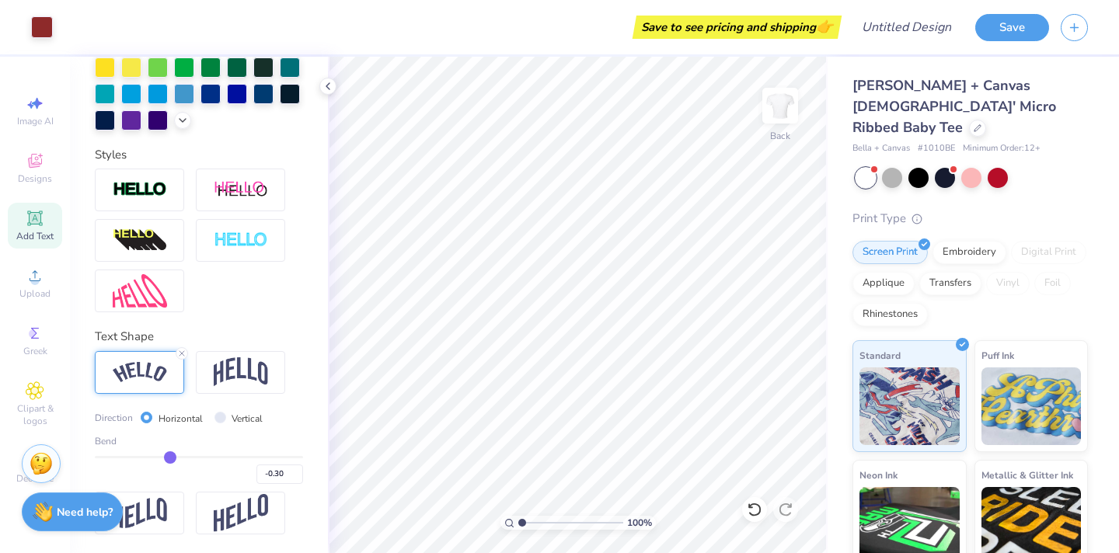
type input "-0.29"
type input "-0.27"
type input "-0.26"
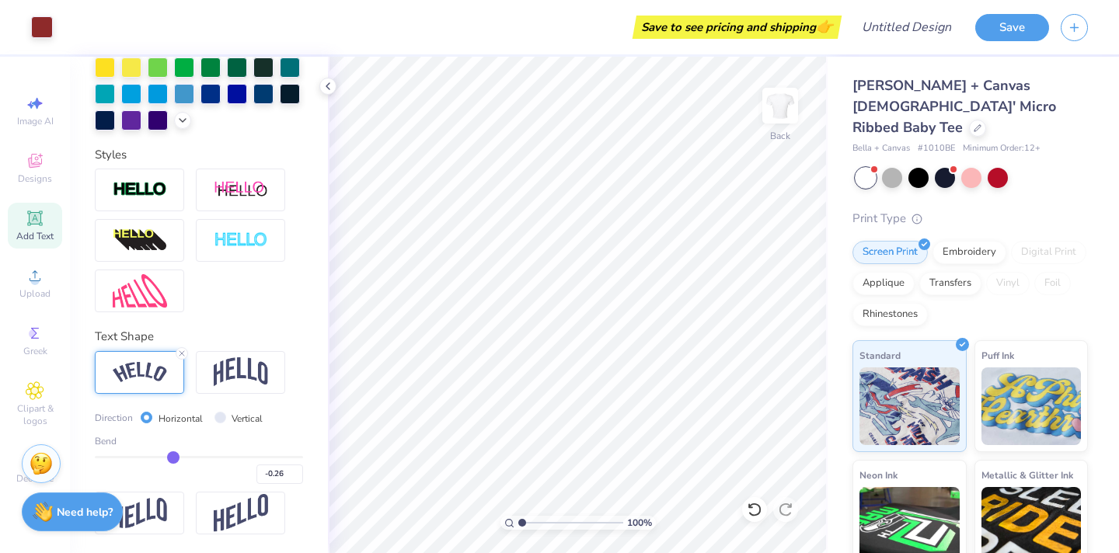
type input "-0.23"
type input "-0.21"
type input "-0.19"
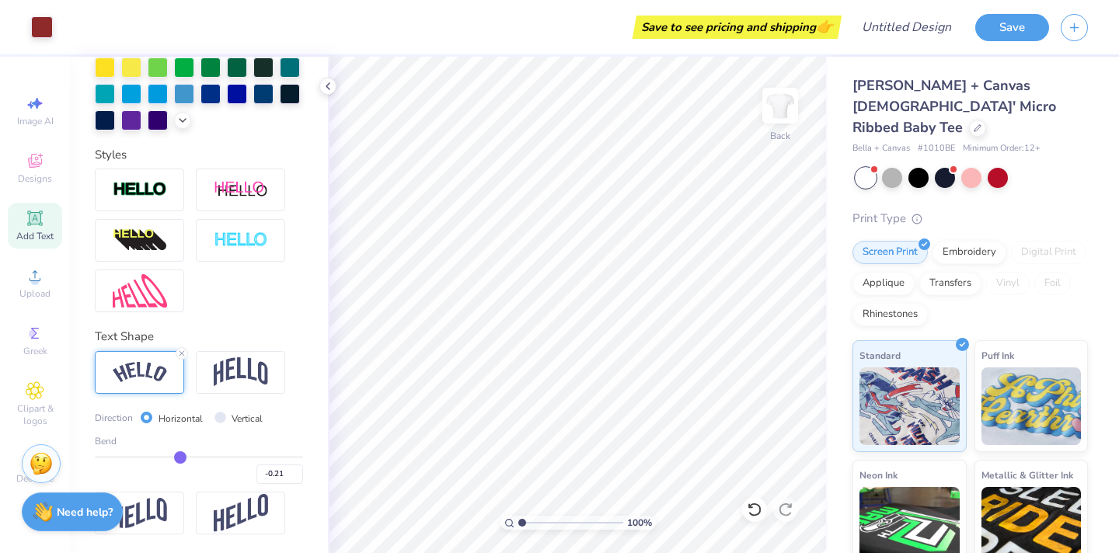
type input "-0.19"
type input "-0.13"
type input "-0.11"
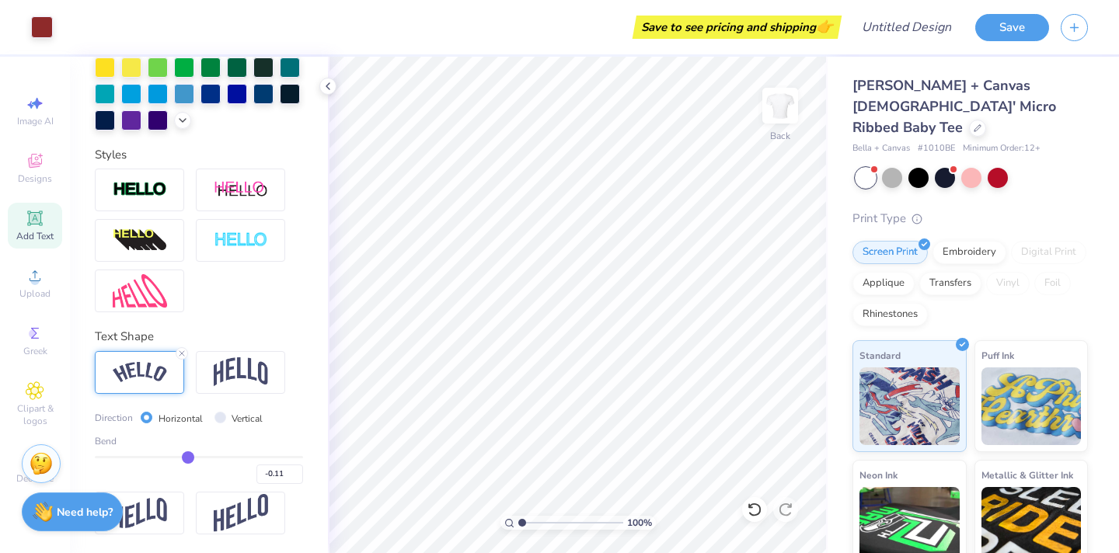
type input "-0.06"
type input "0"
type input "0.00"
type input "0.02"
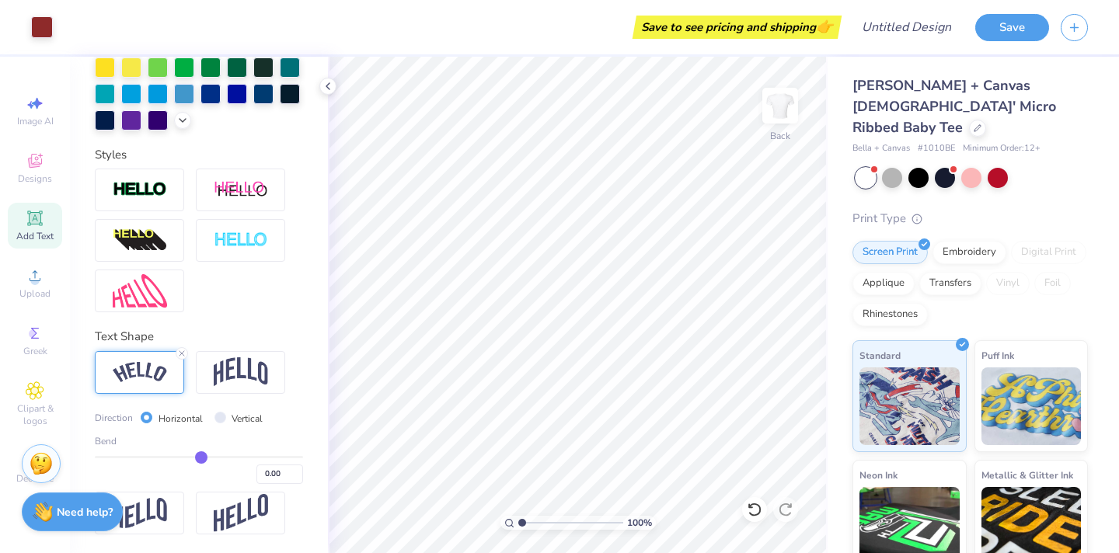
type input "0.02"
type input "0.05"
type input "0.08"
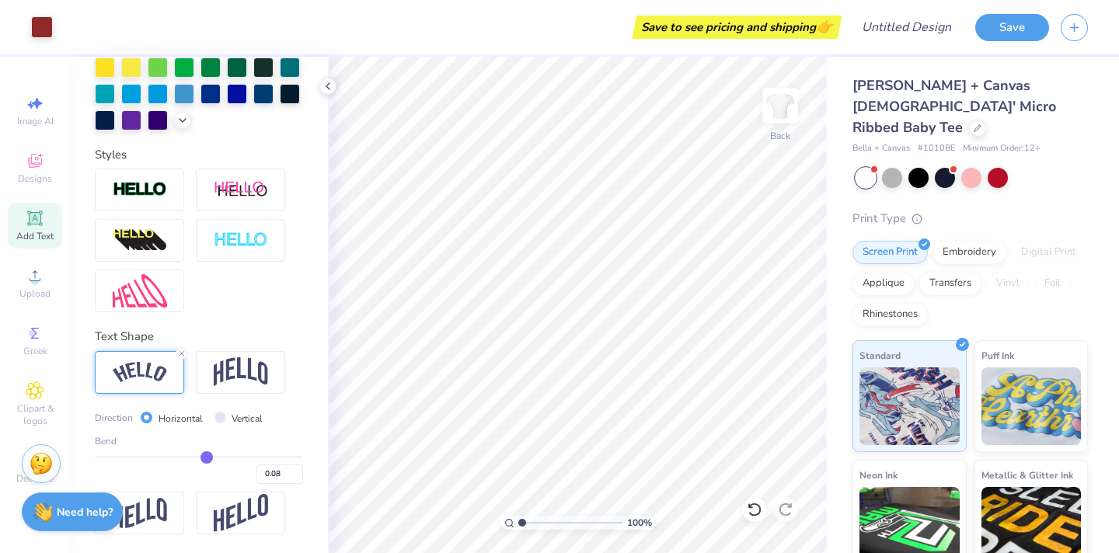
type input "0.1"
type input "0.10"
type input "0.14"
type input "0.18"
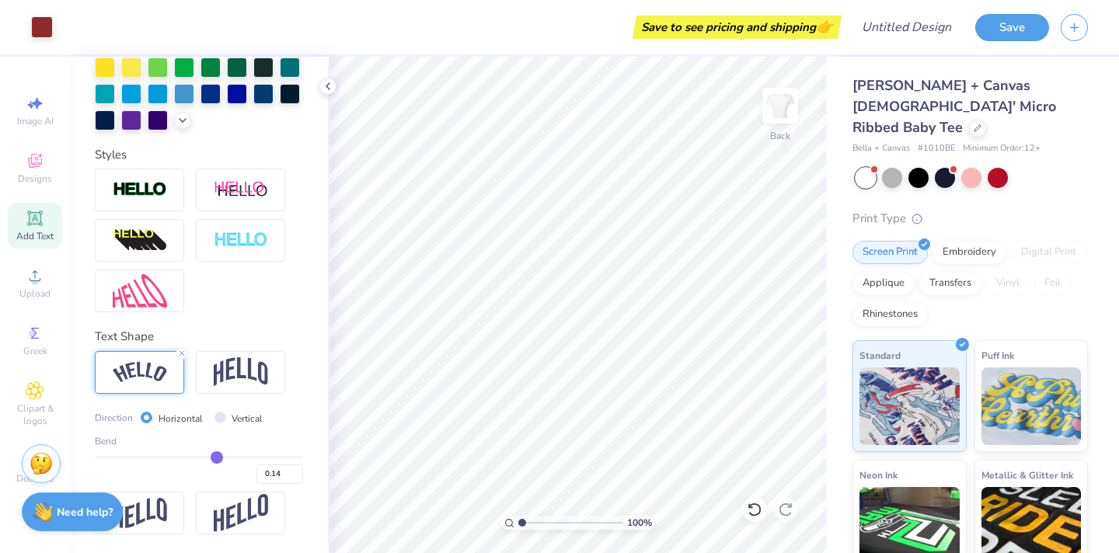
type input "0.18"
type input "0.21"
type input "0.25"
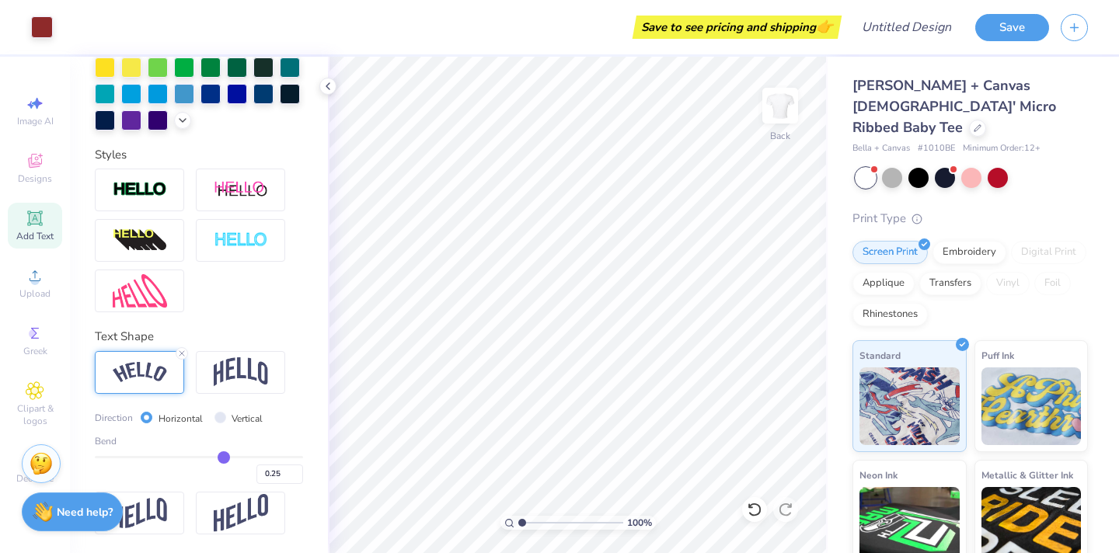
type input "0.27"
type input "0.3"
type input "0.30"
type input "0.32"
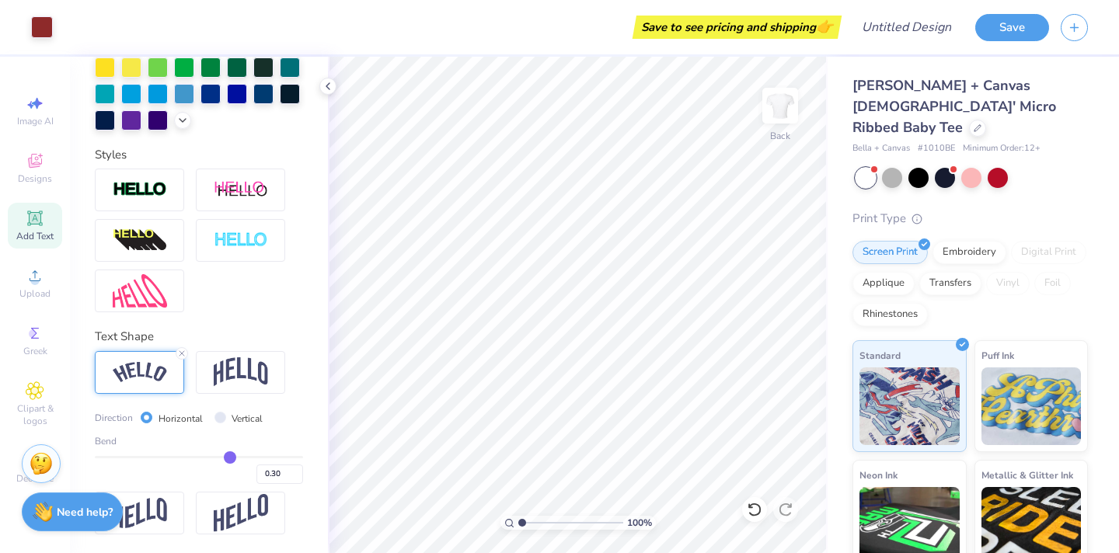
type input "0.32"
type input "0.35"
type input "0.36"
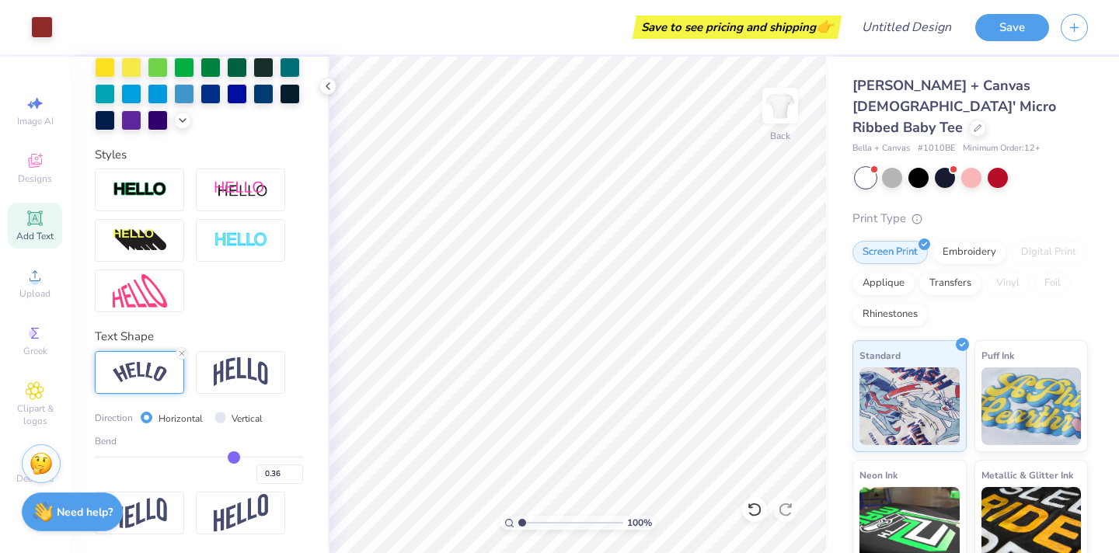
type input "0.38"
type input "0.4"
type input "0.40"
type input "0.42"
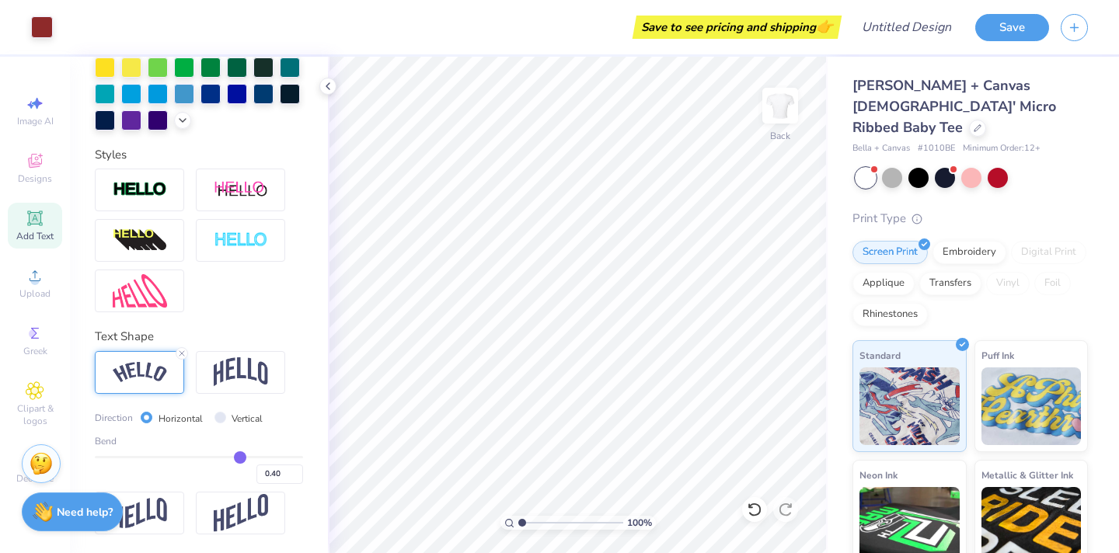
type input "0.42"
type input "0.44"
type input "0.45"
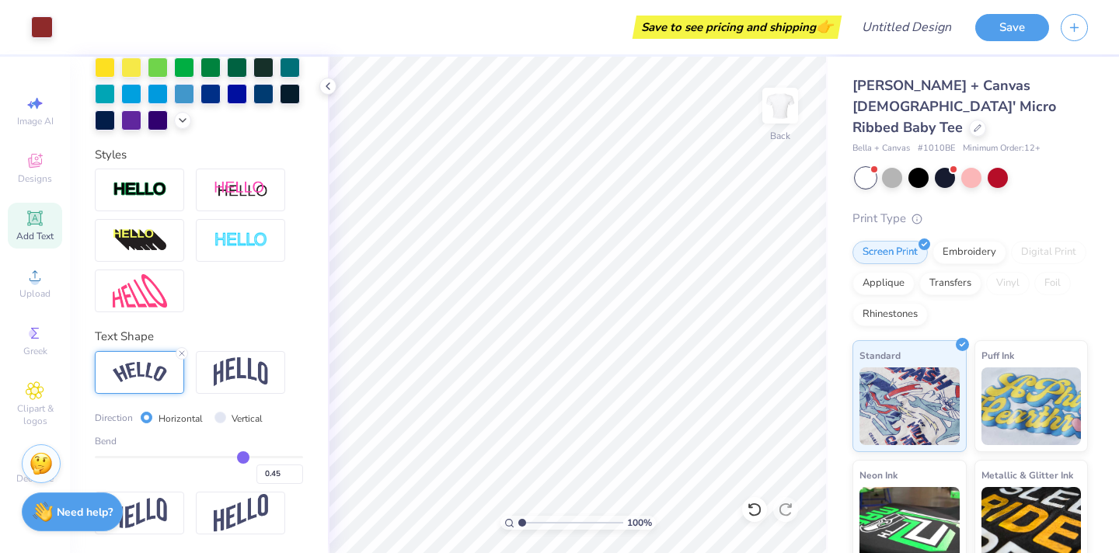
type input "0.46"
type input "0.47"
type input "0.48"
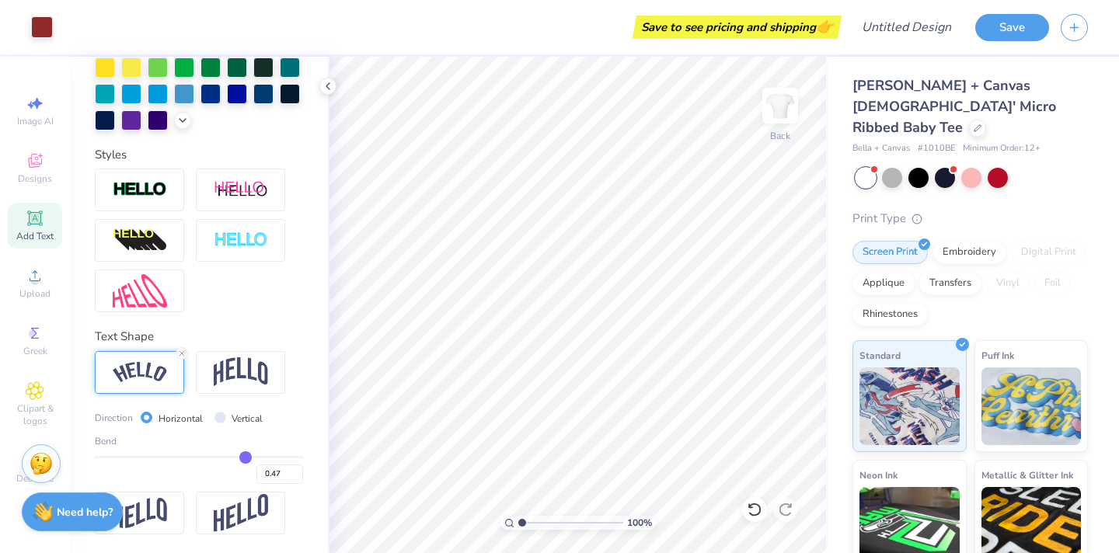
type input "0.48"
type input "0.49"
type input "0.5"
type input "0.50"
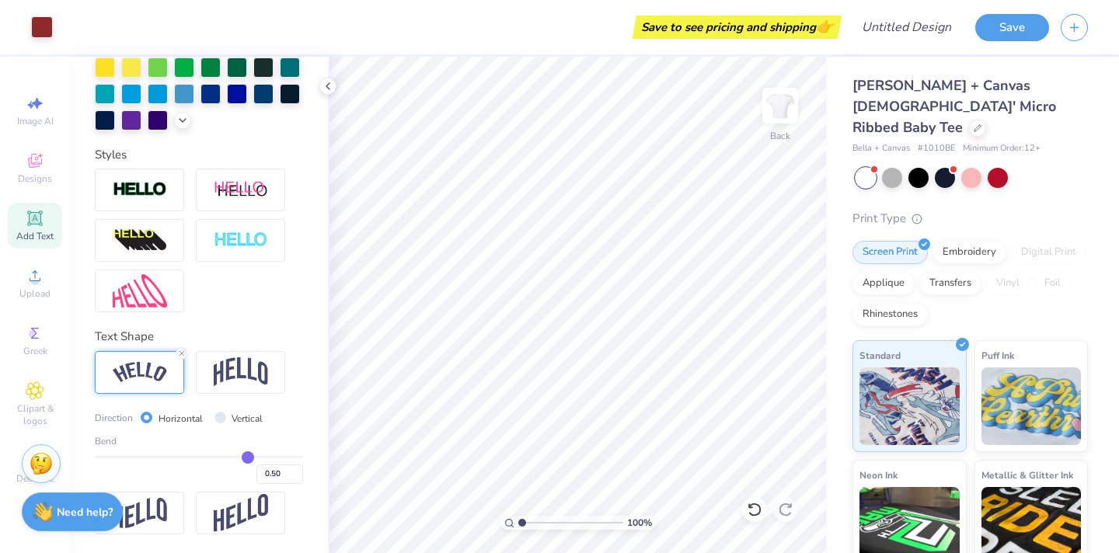
type input "0.51"
type input "0.52"
drag, startPoint x: 249, startPoint y: 456, endPoint x: 261, endPoint y: 473, distance: 21.1
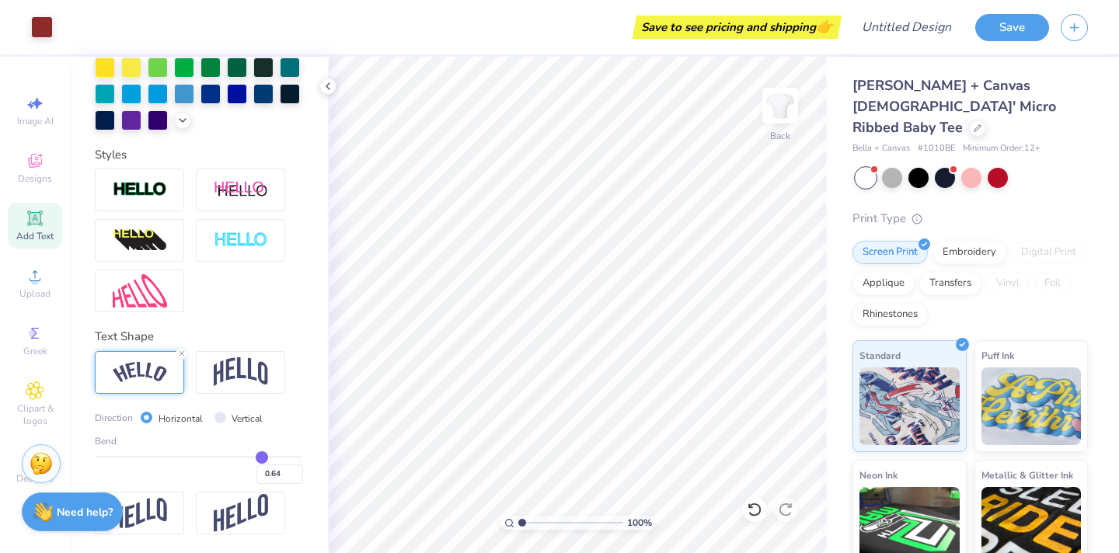
click at [261, 459] on input "range" at bounding box center [199, 457] width 208 height 2
drag, startPoint x: 260, startPoint y: 456, endPoint x: 184, endPoint y: 457, distance: 76.2
click at [184, 457] on input "range" at bounding box center [199, 457] width 208 height 2
drag, startPoint x: 182, startPoint y: 459, endPoint x: 204, endPoint y: 459, distance: 22.6
click at [204, 459] on input "range" at bounding box center [199, 457] width 208 height 2
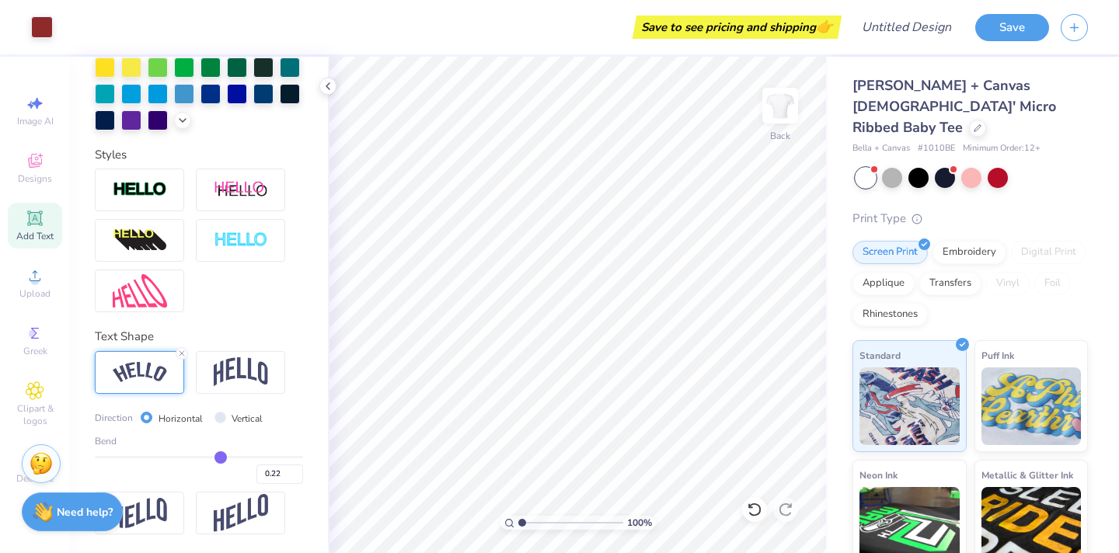
drag, startPoint x: 204, startPoint y: 456, endPoint x: 220, endPoint y: 460, distance: 16.0
click at [220, 459] on input "range" at bounding box center [199, 457] width 208 height 2
click at [181, 354] on icon at bounding box center [181, 353] width 9 height 9
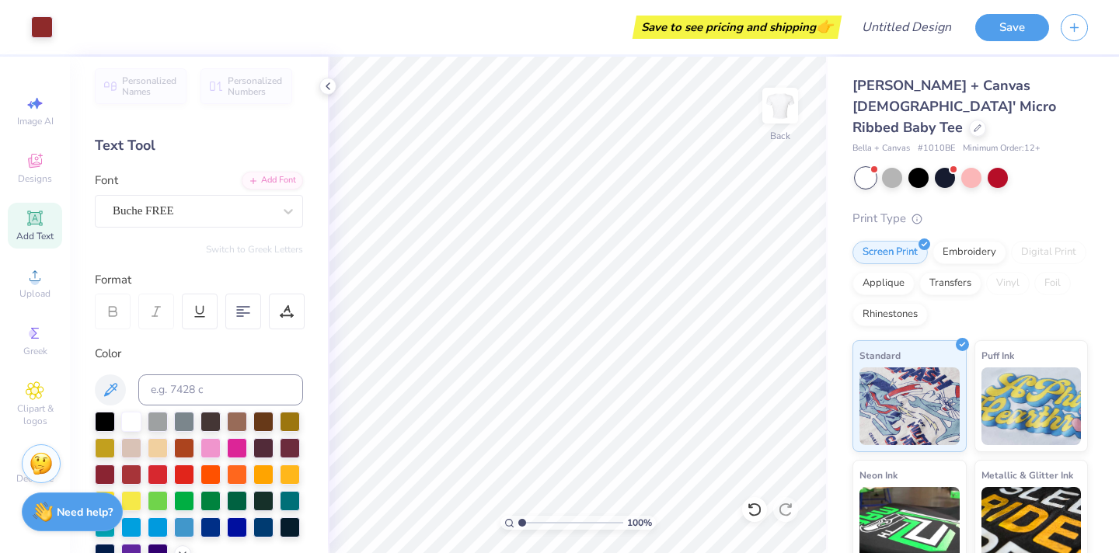
scroll to position [0, 0]
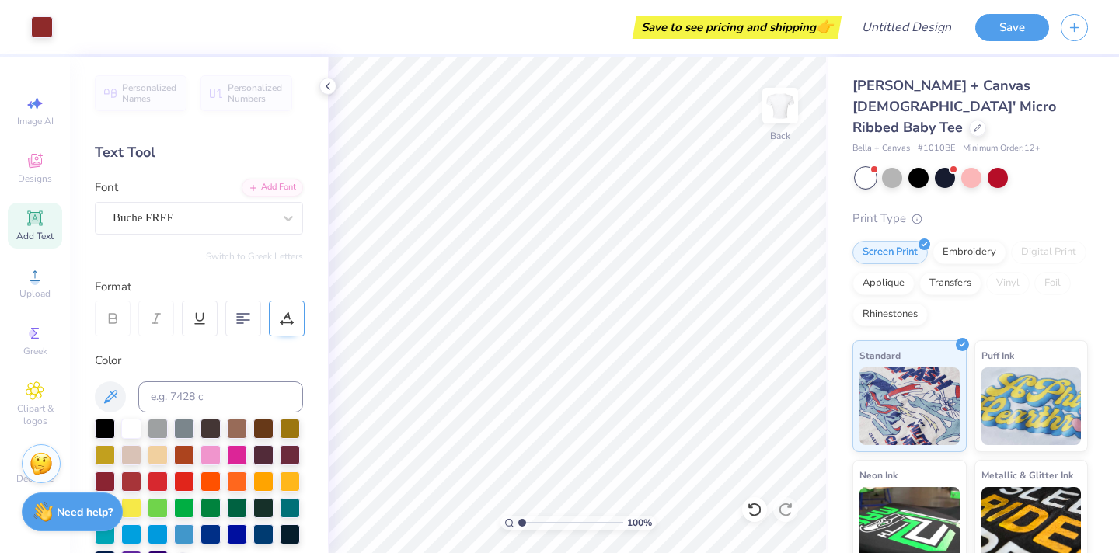
click at [283, 316] on icon at bounding box center [287, 319] width 14 height 14
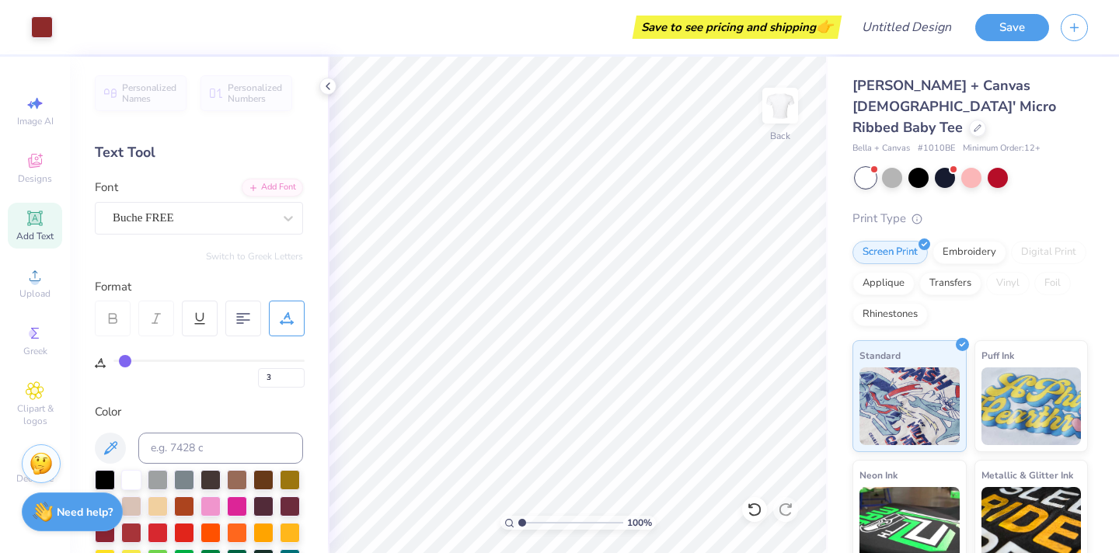
click at [124, 362] on input "range" at bounding box center [208, 361] width 191 height 2
click at [182, 389] on div "Personalized Names Personalized Numbers Text Tool Add Font Font Buche FREE Swit…" at bounding box center [199, 305] width 258 height 497
click at [776, 114] on img at bounding box center [780, 106] width 62 height 62
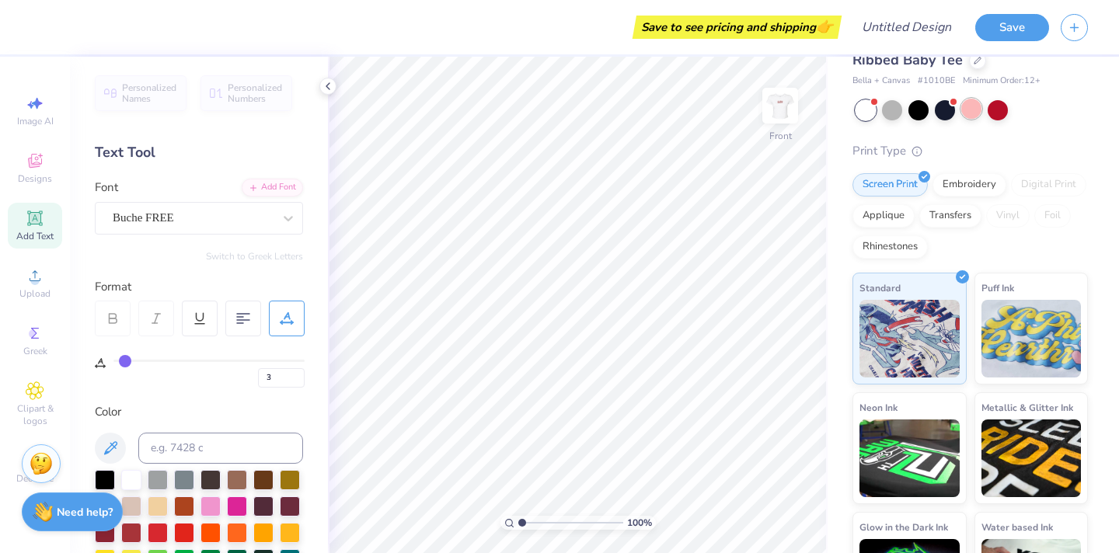
scroll to position [117, 0]
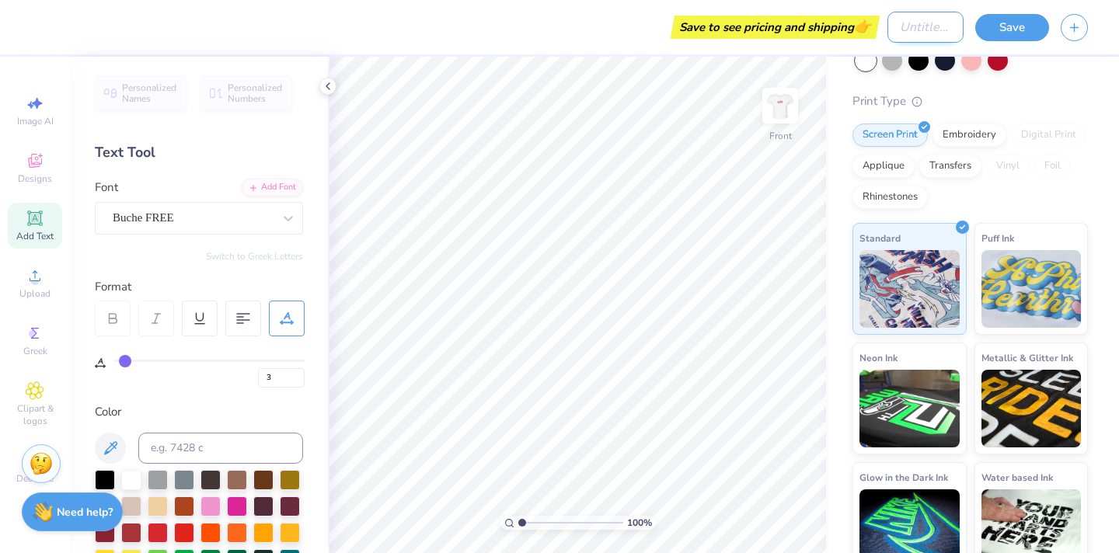
click at [919, 30] on input "Design Title" at bounding box center [926, 27] width 76 height 31
click at [1013, 29] on button "Save" at bounding box center [1012, 25] width 74 height 27
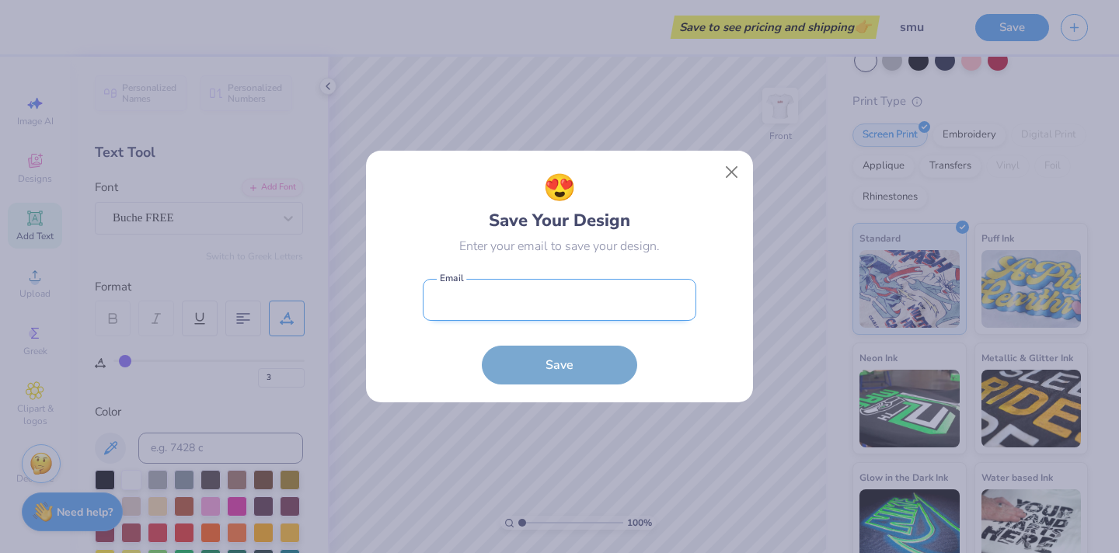
click at [562, 307] on input "email" at bounding box center [560, 300] width 274 height 43
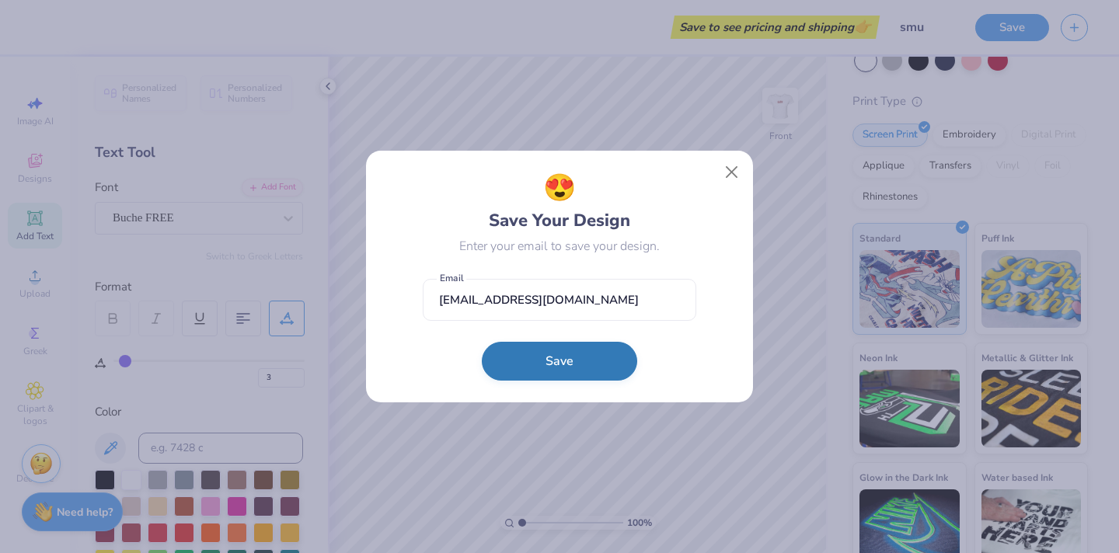
click at [560, 357] on button "Save" at bounding box center [559, 361] width 155 height 39
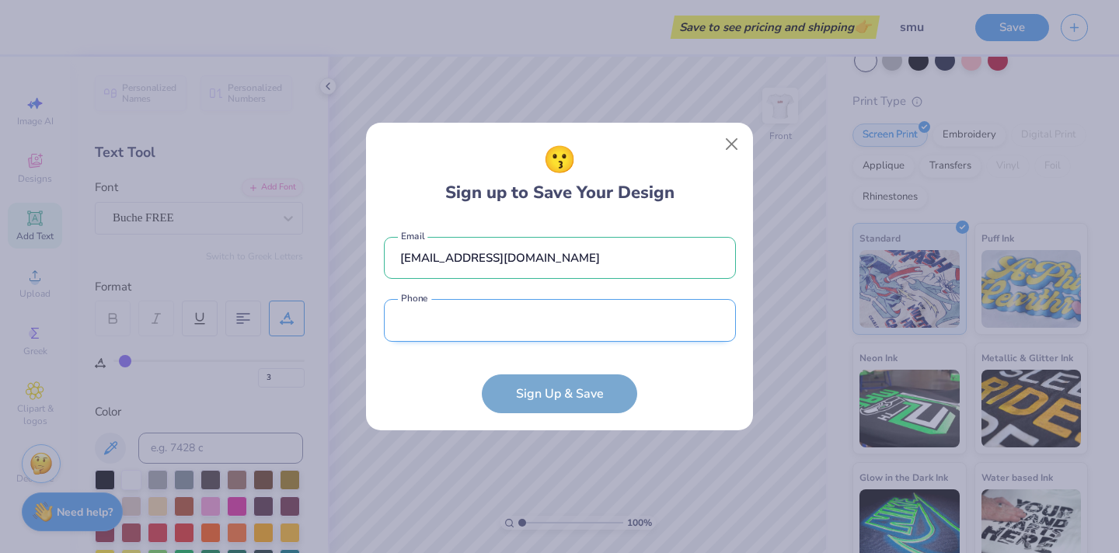
click at [557, 323] on input "tel" at bounding box center [560, 320] width 352 height 43
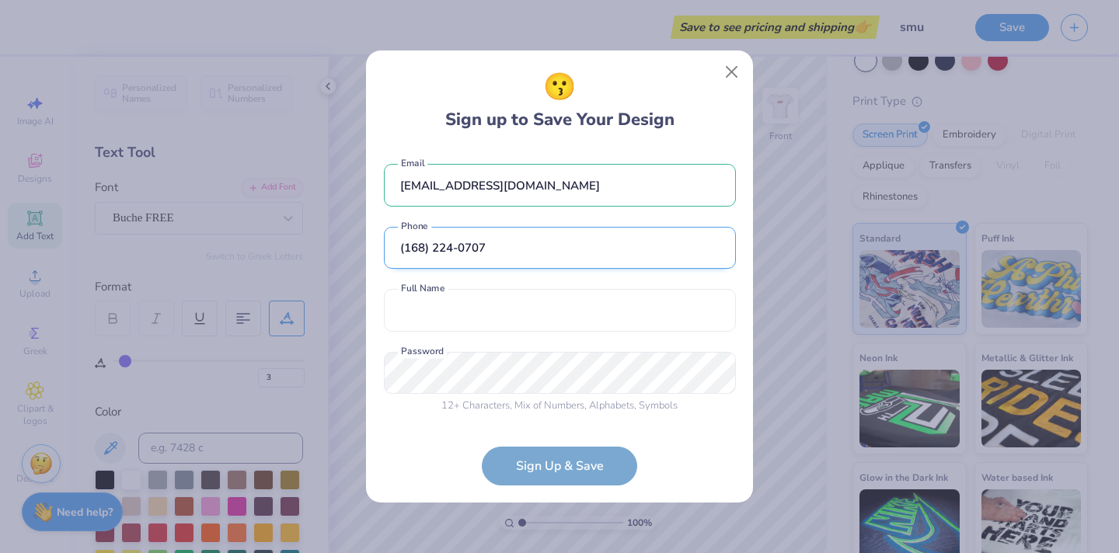
click at [410, 250] on input "(168) 224-0707" at bounding box center [560, 248] width 352 height 43
click at [502, 292] on input "text" at bounding box center [560, 310] width 352 height 43
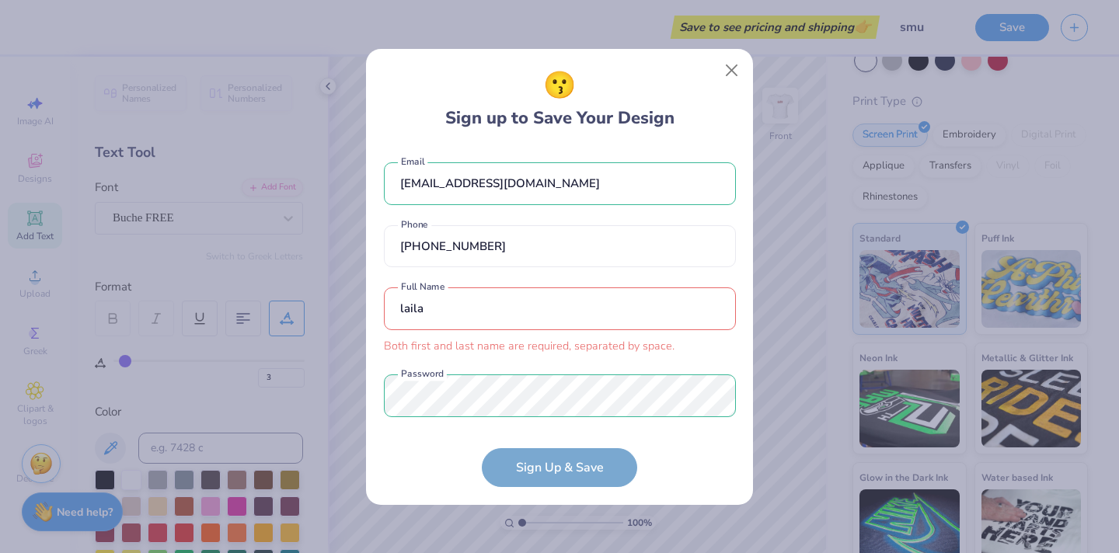
scroll to position [21, 0]
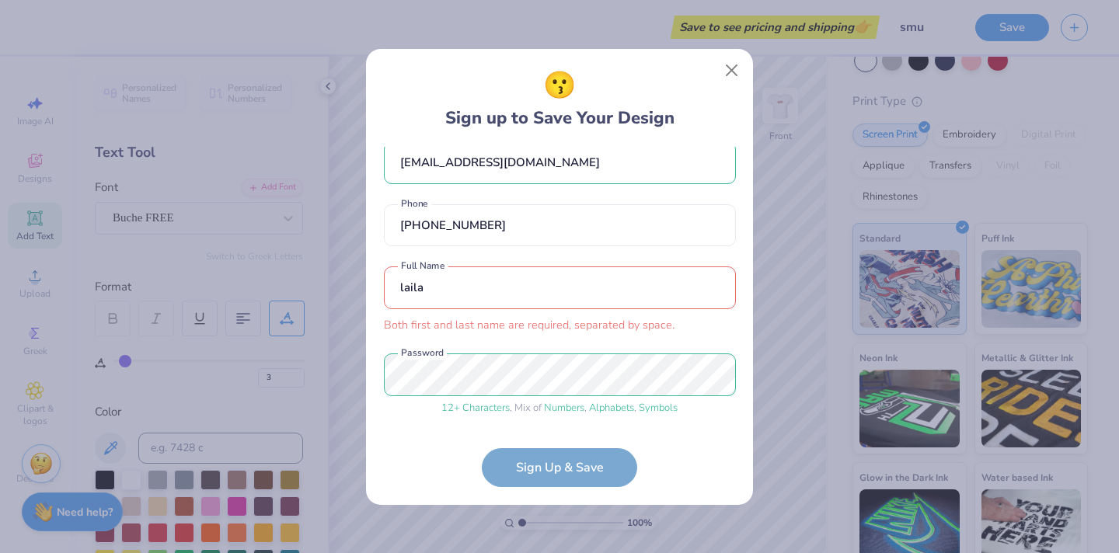
click at [520, 291] on input "laila" at bounding box center [560, 288] width 352 height 43
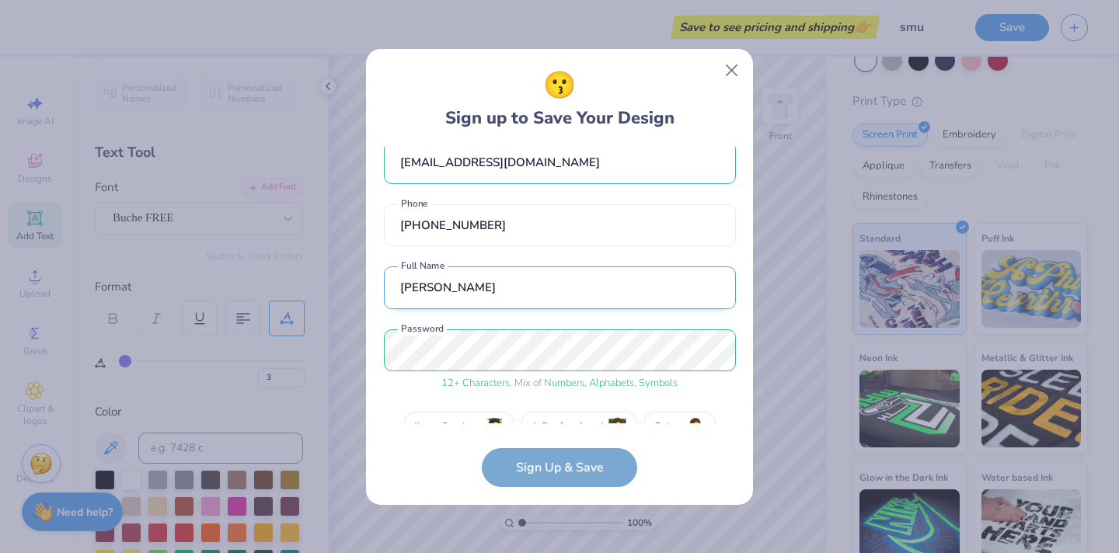
scroll to position [55, 0]
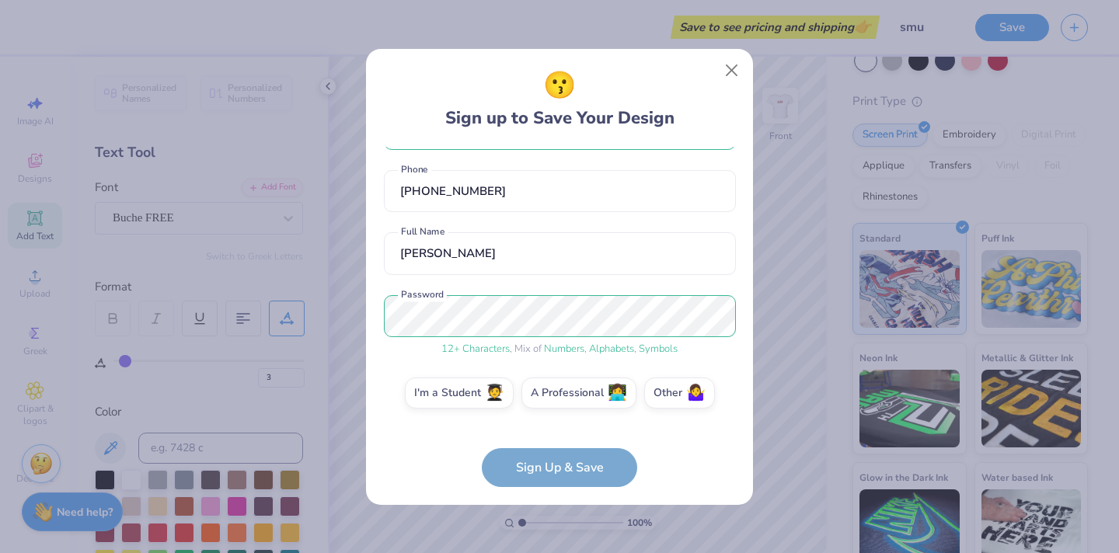
click at [710, 368] on div "[EMAIL_ADDRESS][DOMAIN_NAME] Email [PHONE_NUMBER] Phone [PERSON_NAME] Full Name…" at bounding box center [560, 285] width 352 height 277
click at [470, 404] on label "I'm a Student 🧑‍🎓" at bounding box center [459, 390] width 109 height 31
click at [555, 447] on input "I'm a Student 🧑‍🎓" at bounding box center [560, 452] width 10 height 10
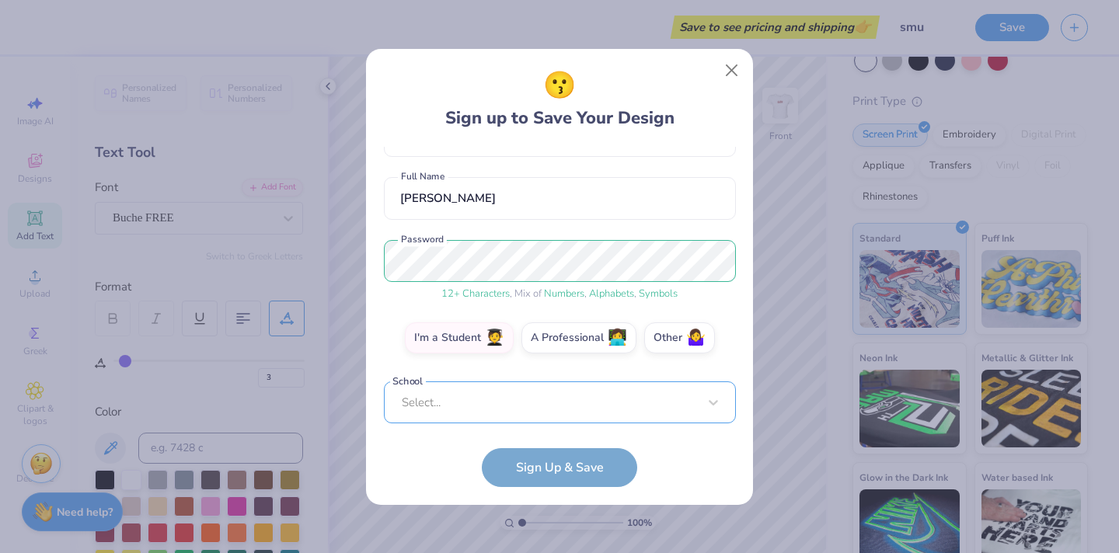
click at [529, 396] on div "Select..." at bounding box center [560, 403] width 352 height 43
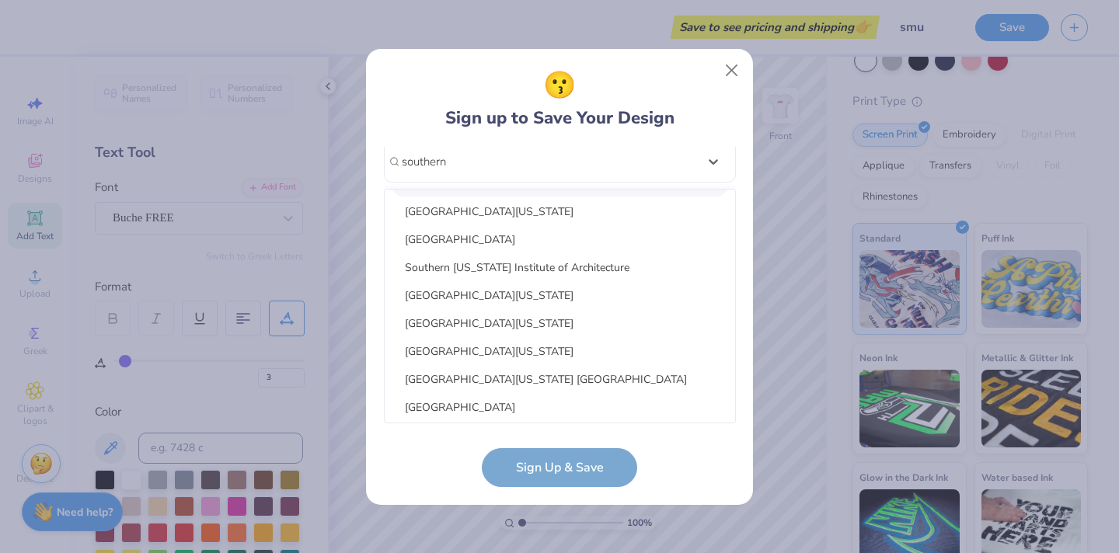
scroll to position [28, 0]
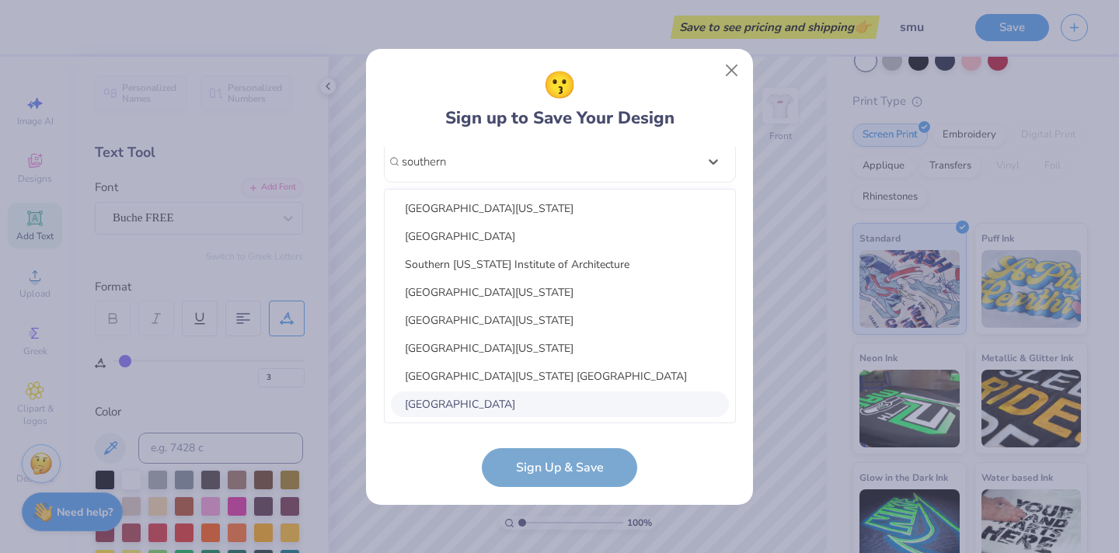
click at [518, 404] on div "[GEOGRAPHIC_DATA]" at bounding box center [560, 405] width 338 height 26
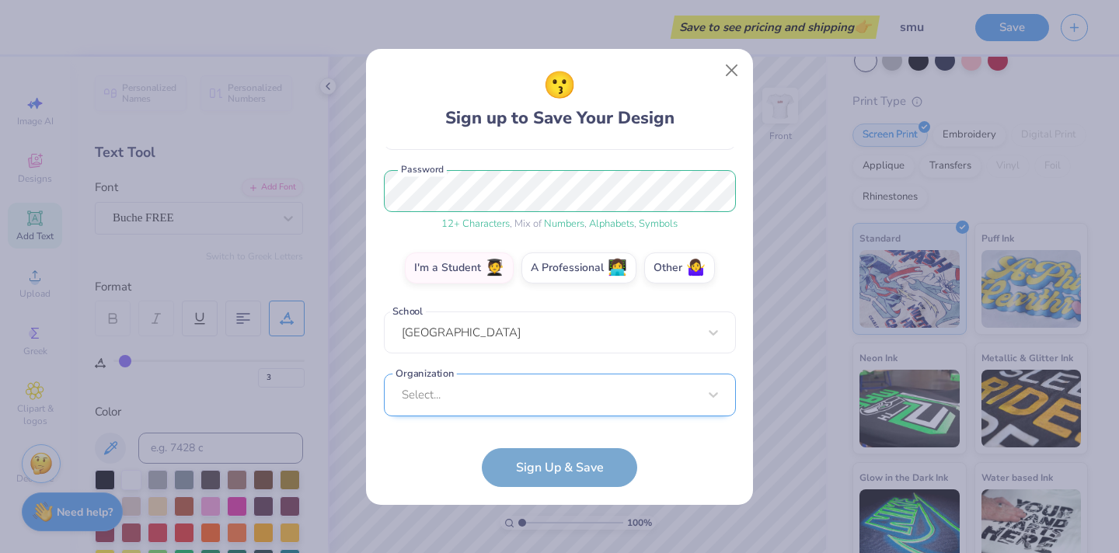
scroll to position [413, 0]
click at [546, 395] on div "Select..." at bounding box center [560, 394] width 352 height 43
click at [455, 461] on form "[EMAIL_ADDRESS][DOMAIN_NAME] Email [PHONE_NUMBER] Phone [PERSON_NAME] Full Name…" at bounding box center [560, 317] width 352 height 340
click at [518, 390] on div "Select..." at bounding box center [560, 395] width 352 height 43
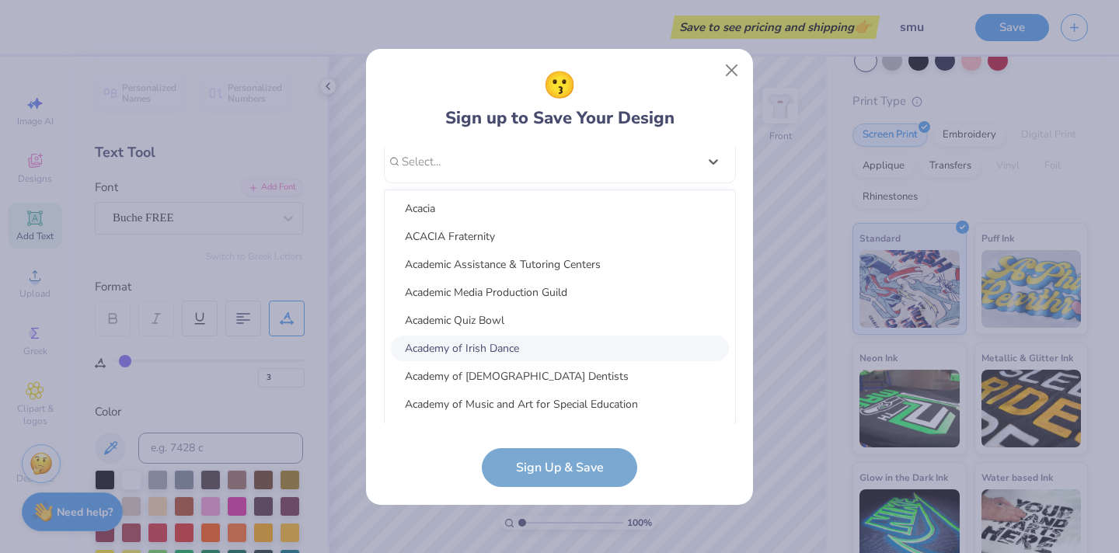
scroll to position [1479, 0]
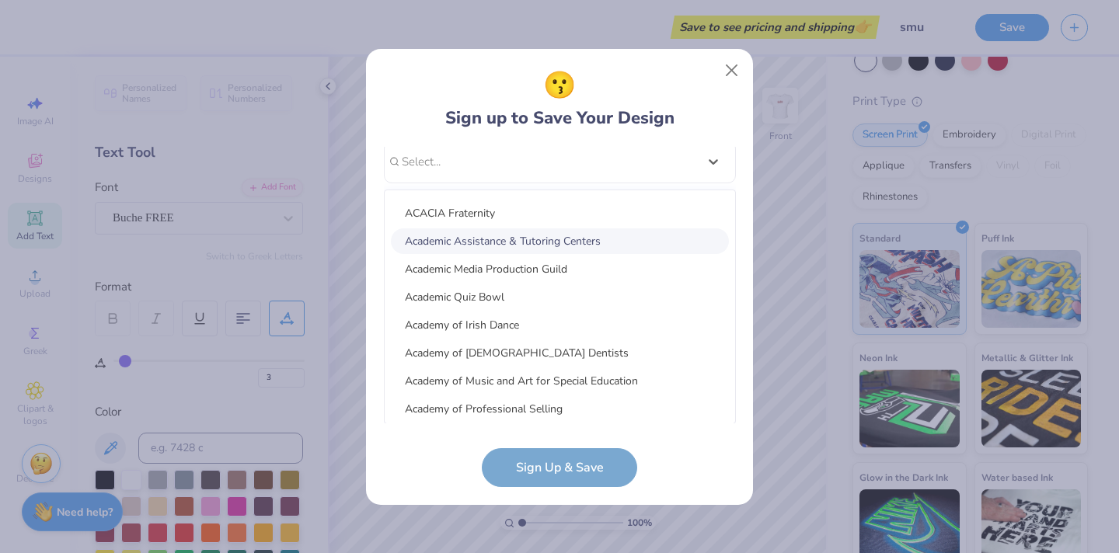
click at [540, 249] on div "Academic Assistance & Tutoring Centers" at bounding box center [560, 241] width 338 height 26
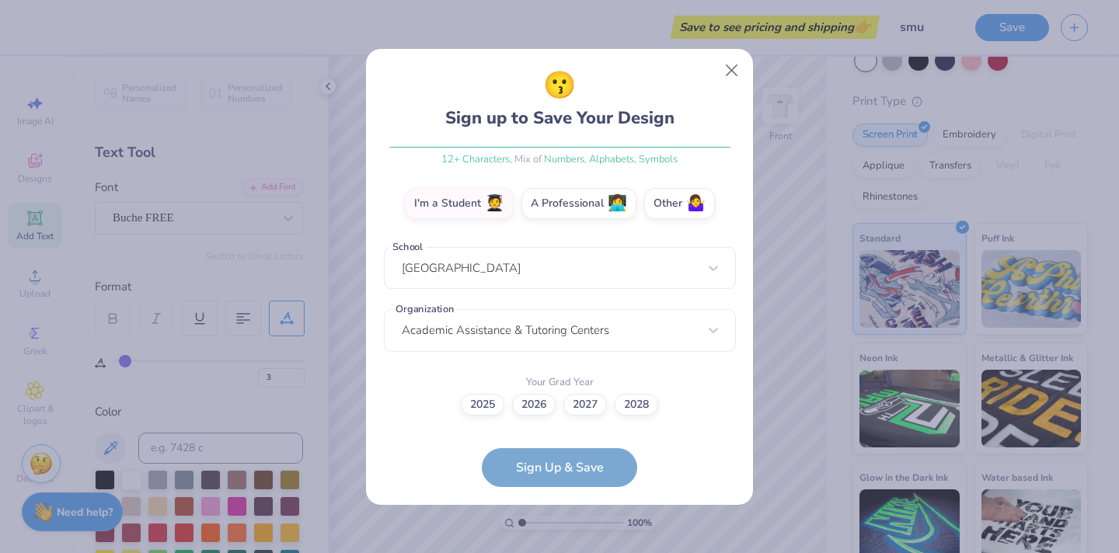
scroll to position [244, 0]
click at [645, 402] on label "2028" at bounding box center [637, 406] width 44 height 22
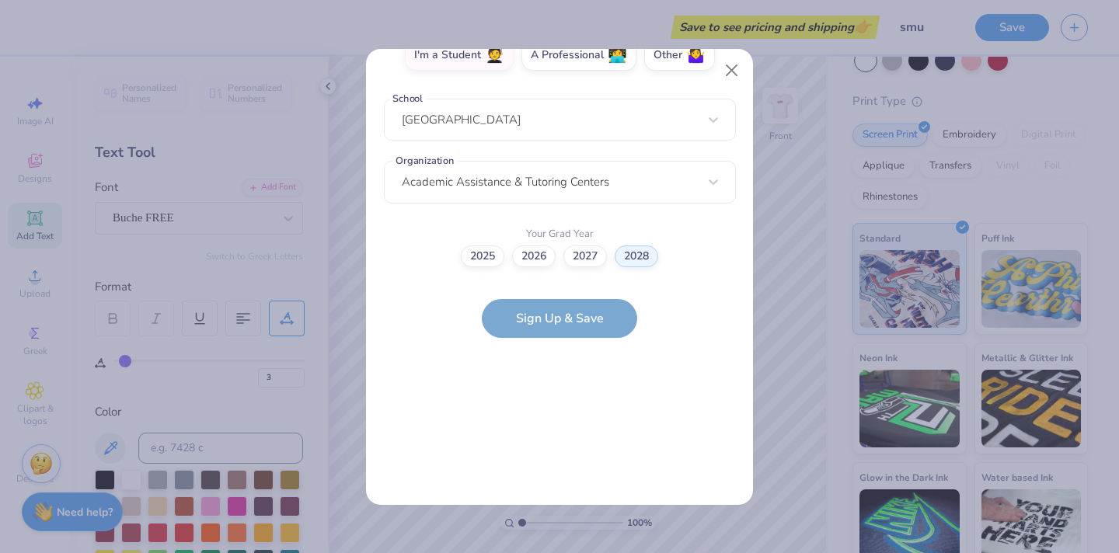
scroll to position [0, 0]
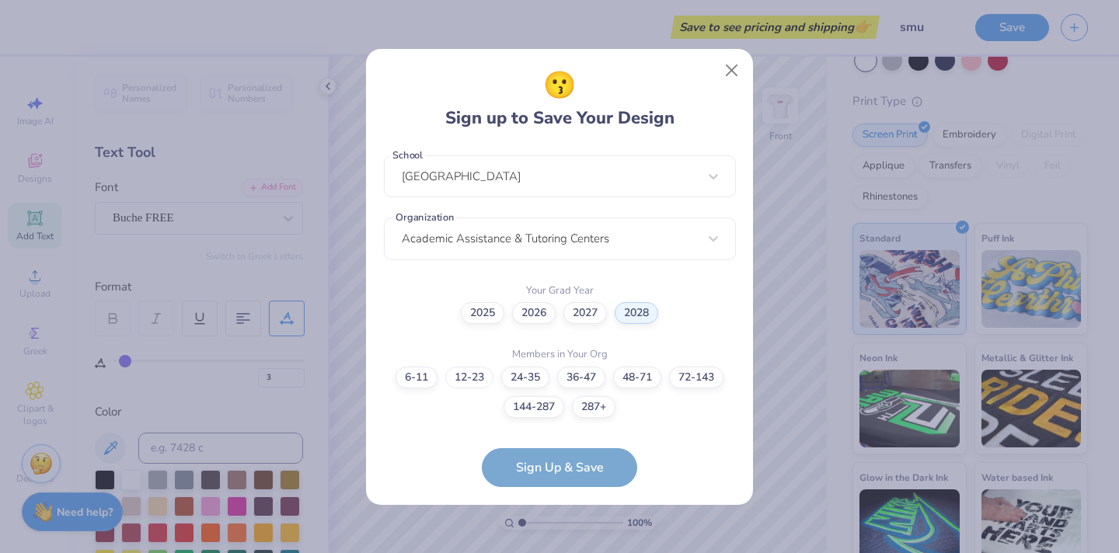
click at [470, 370] on label "12-23" at bounding box center [469, 378] width 48 height 22
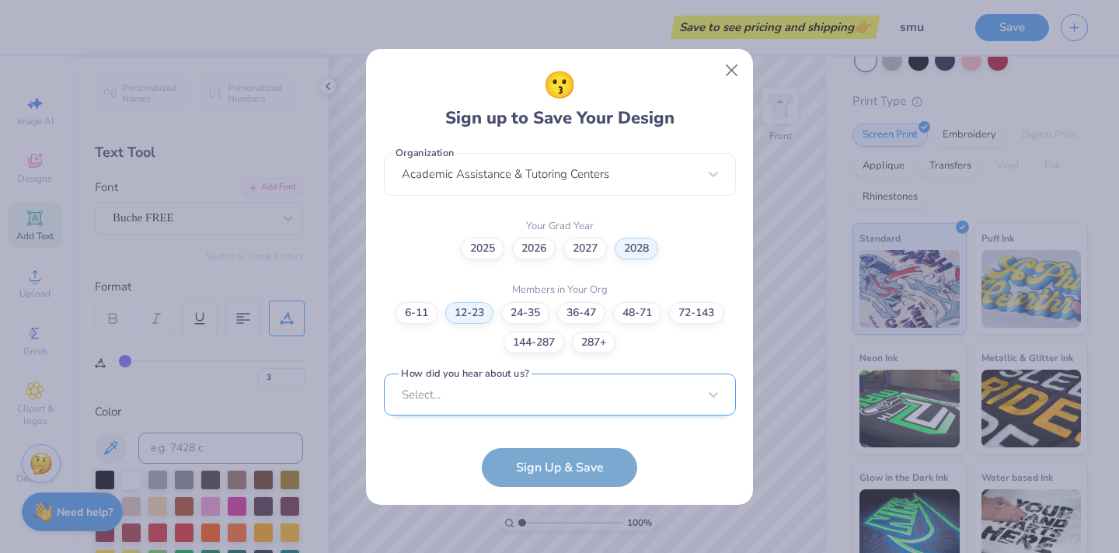
click at [586, 389] on div "Select..." at bounding box center [560, 395] width 352 height 43
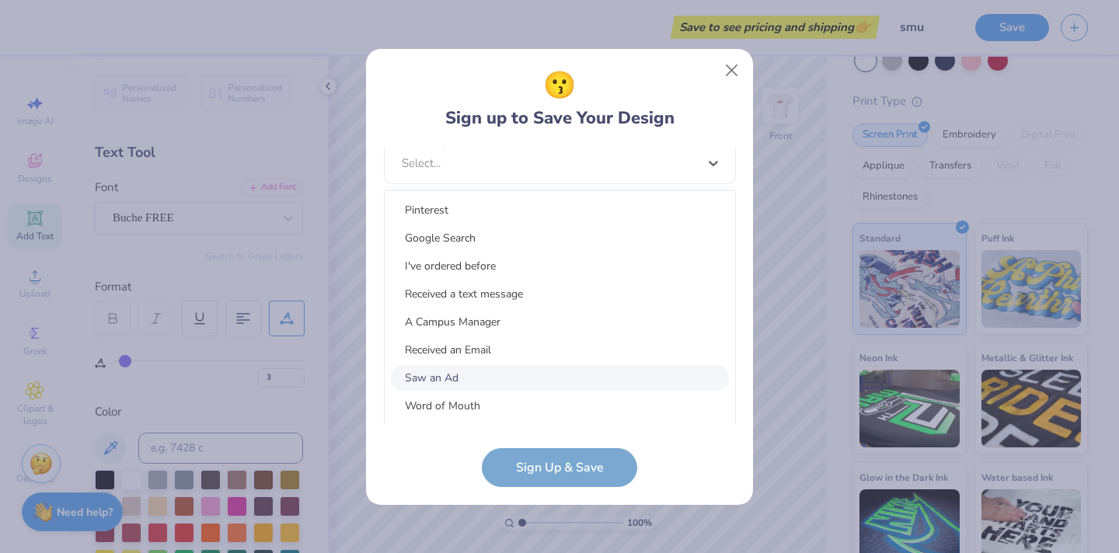
click at [577, 368] on div "Saw an Ad" at bounding box center [560, 378] width 338 height 26
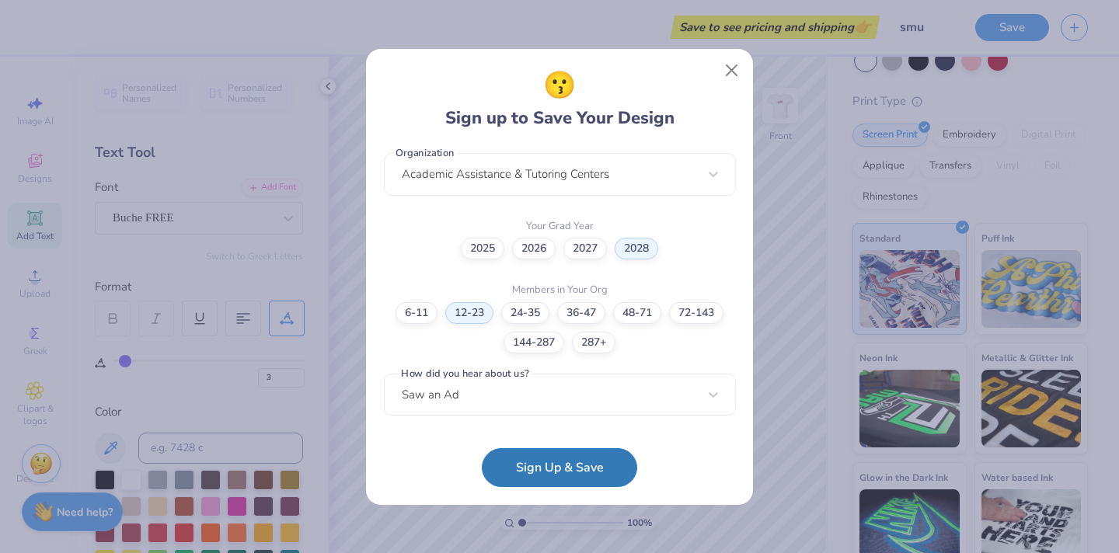
scroll to position [399, 0]
click at [577, 459] on button "Sign Up & Save" at bounding box center [559, 467] width 155 height 39
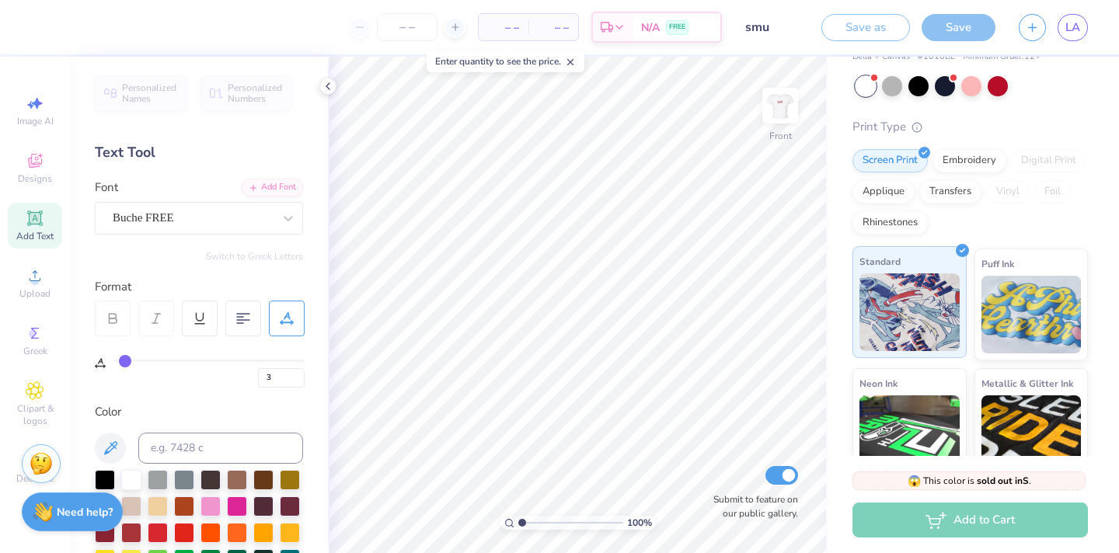
scroll to position [143, 0]
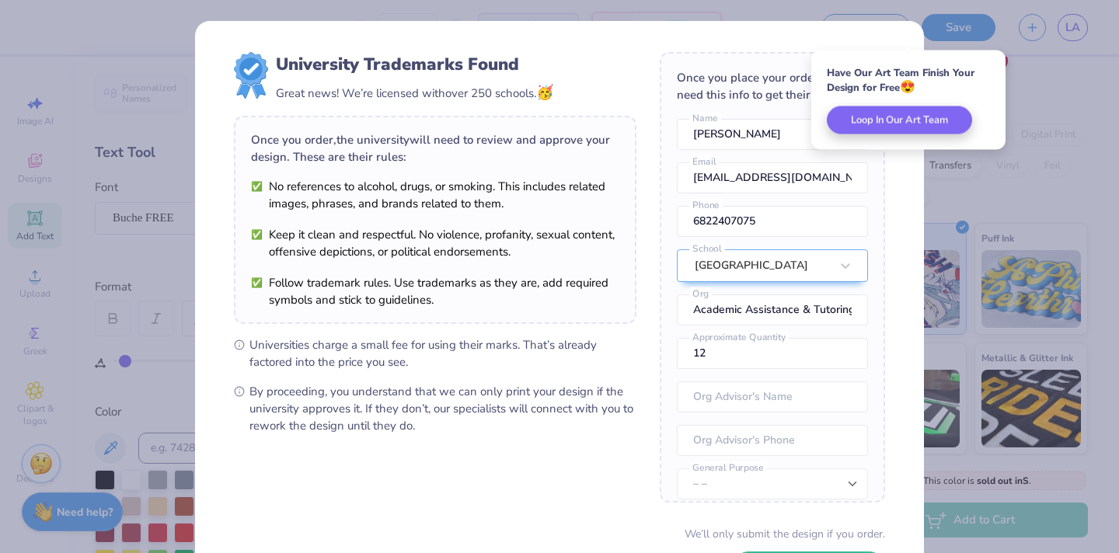
click at [922, 177] on div "University Trademarks Found Great news! We’re licensed with over 250 schools. 🥳…" at bounding box center [559, 338] width 729 height 634
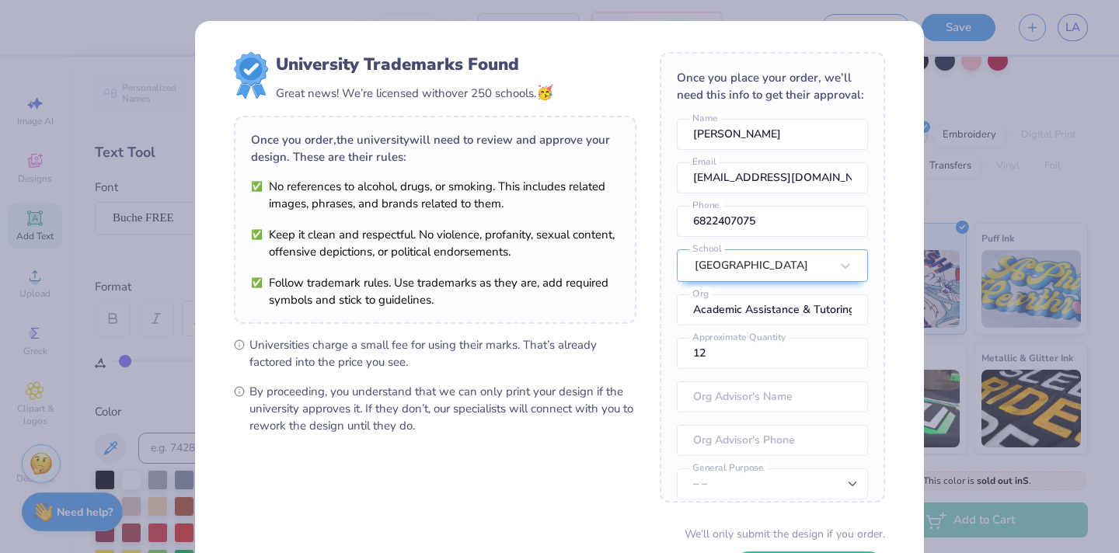
scroll to position [123, 0]
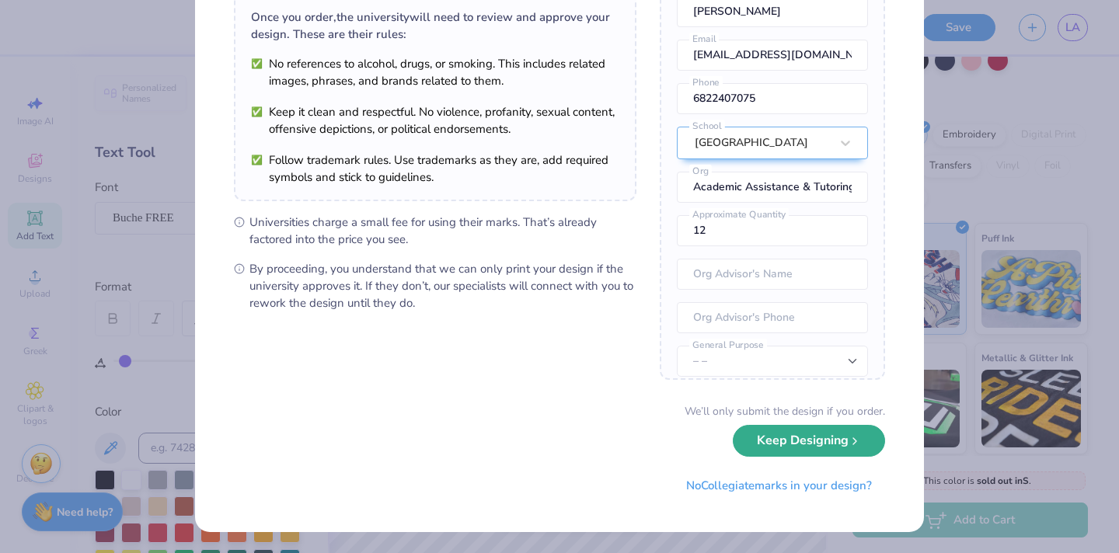
click at [827, 449] on button "Keep Designing" at bounding box center [809, 441] width 152 height 32
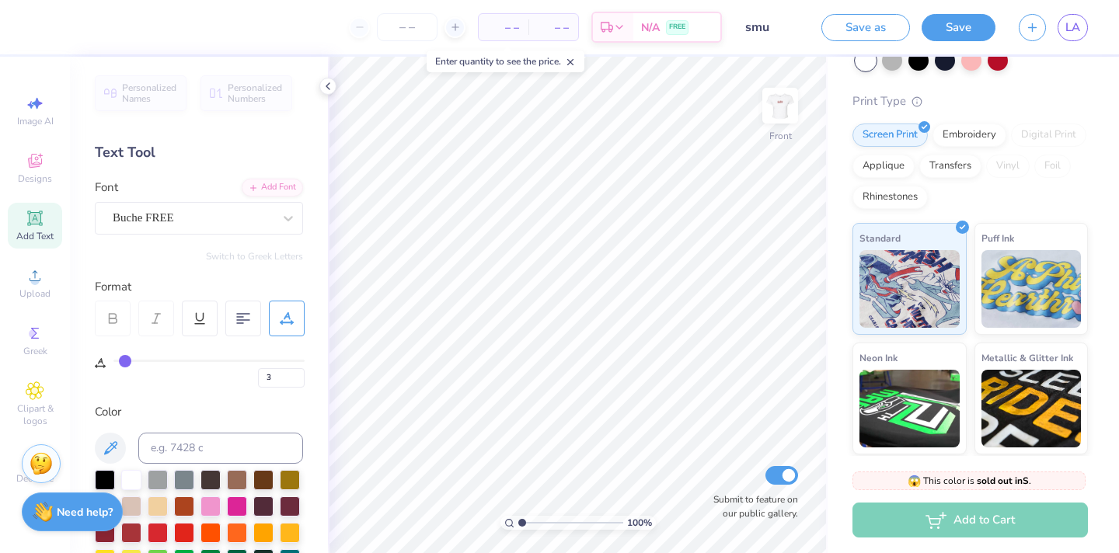
scroll to position [0, 0]
click at [450, 25] on icon at bounding box center [455, 27] width 11 height 11
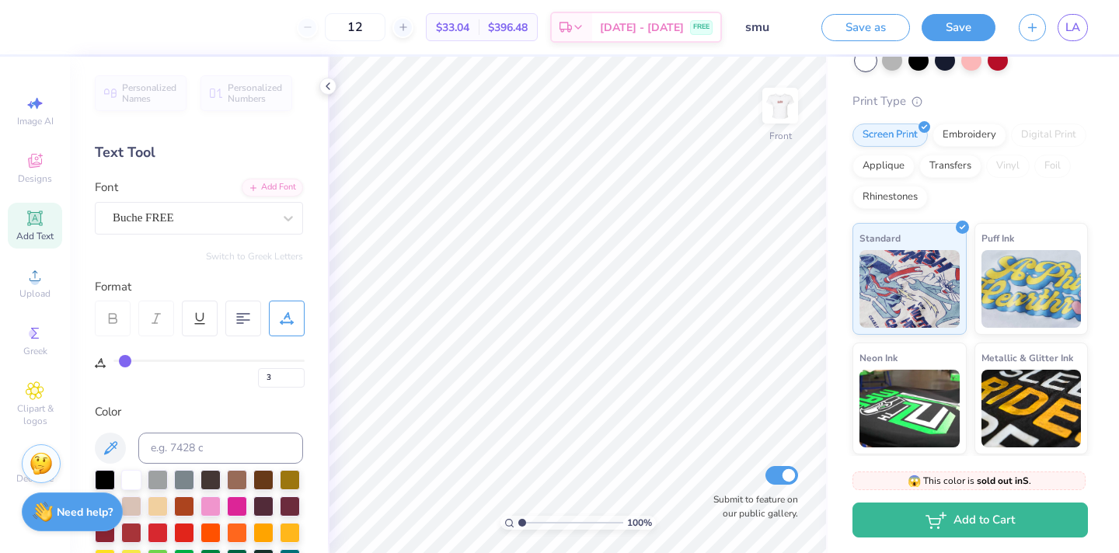
click at [329, 30] on div "12" at bounding box center [355, 27] width 117 height 28
click at [385, 39] on input "12" at bounding box center [355, 27] width 61 height 28
click at [1079, 30] on span "LA" at bounding box center [1073, 28] width 15 height 18
